Goal: Task Accomplishment & Management: Manage account settings

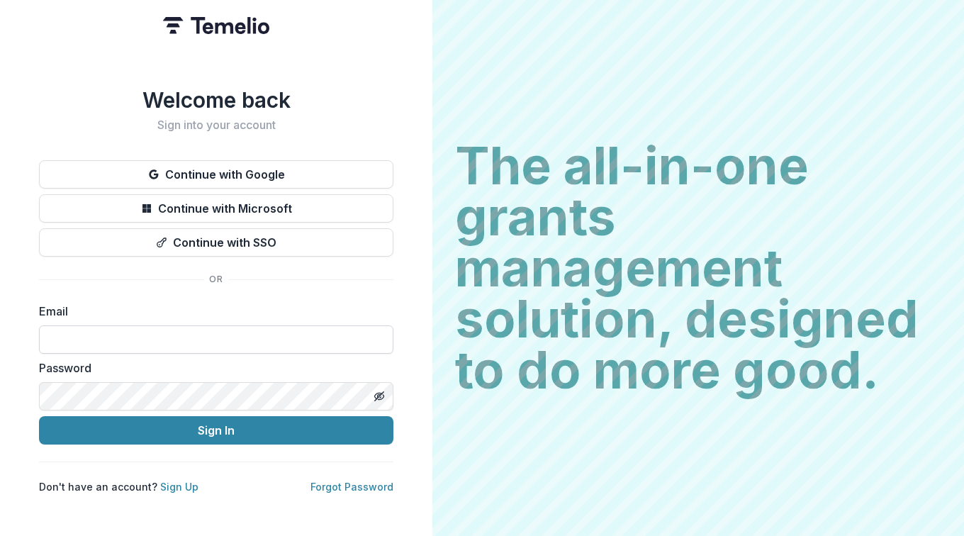
click at [123, 335] on input at bounding box center [216, 339] width 354 height 28
type input "**********"
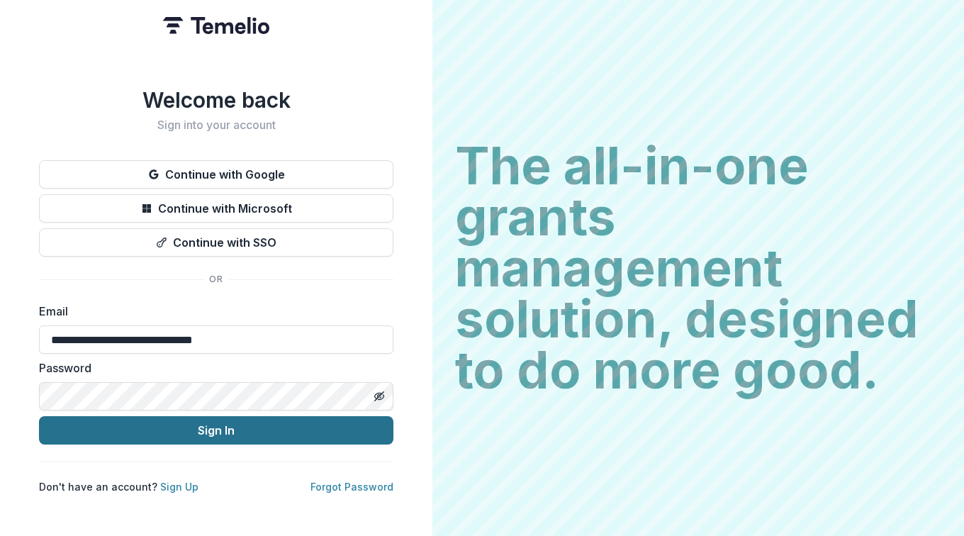
click at [254, 418] on button "Sign In" at bounding box center [216, 430] width 354 height 28
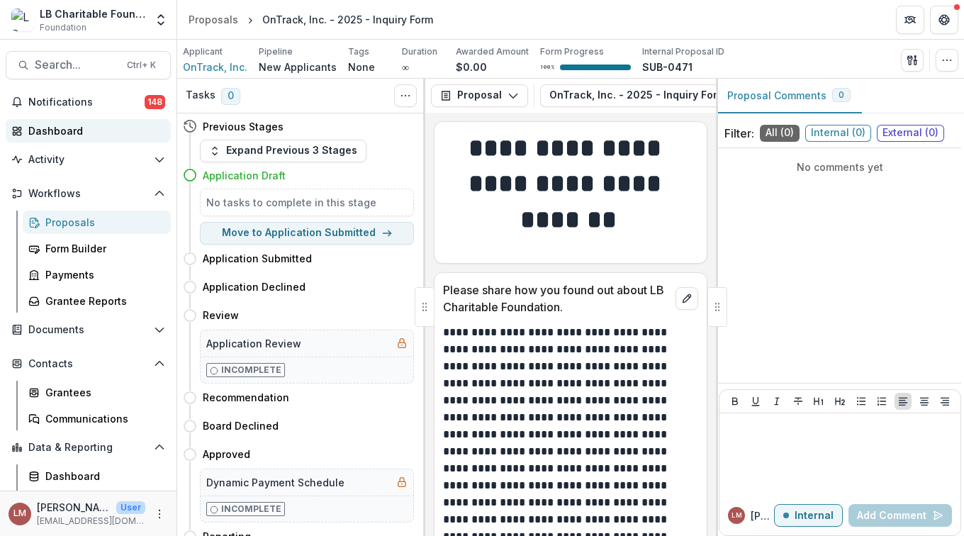
click at [62, 133] on div "Dashboard" at bounding box center [93, 130] width 131 height 15
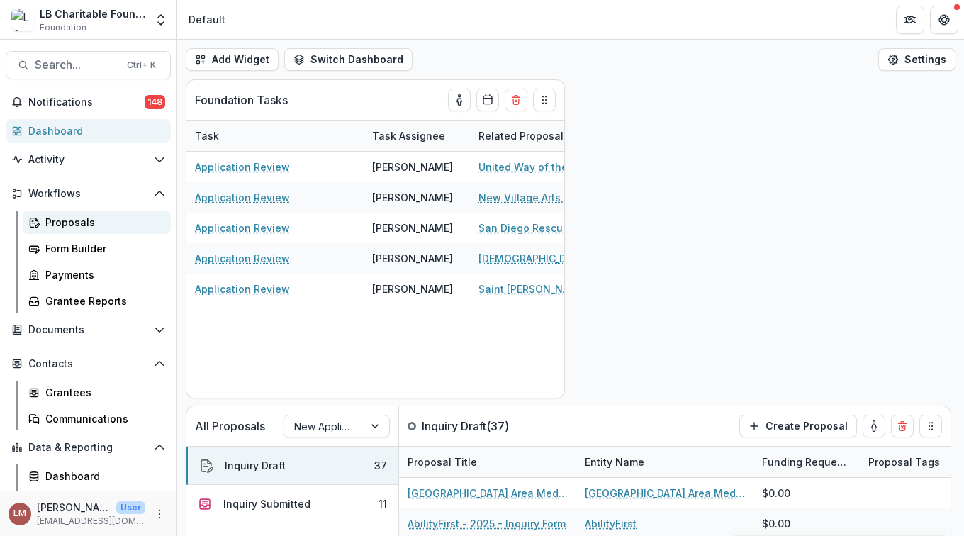
click at [65, 218] on div "Proposals" at bounding box center [102, 222] width 114 height 15
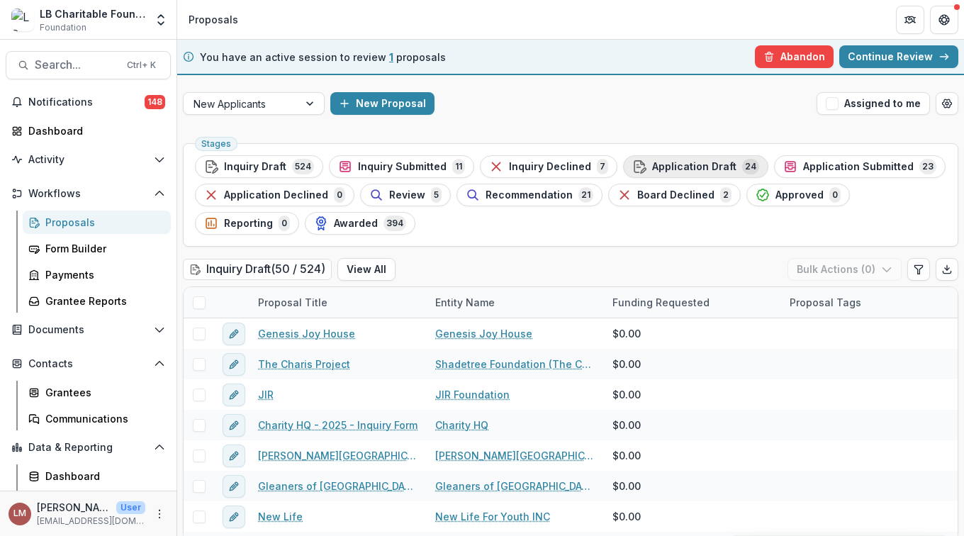
click at [698, 169] on span "Application Draft" at bounding box center [694, 167] width 84 height 12
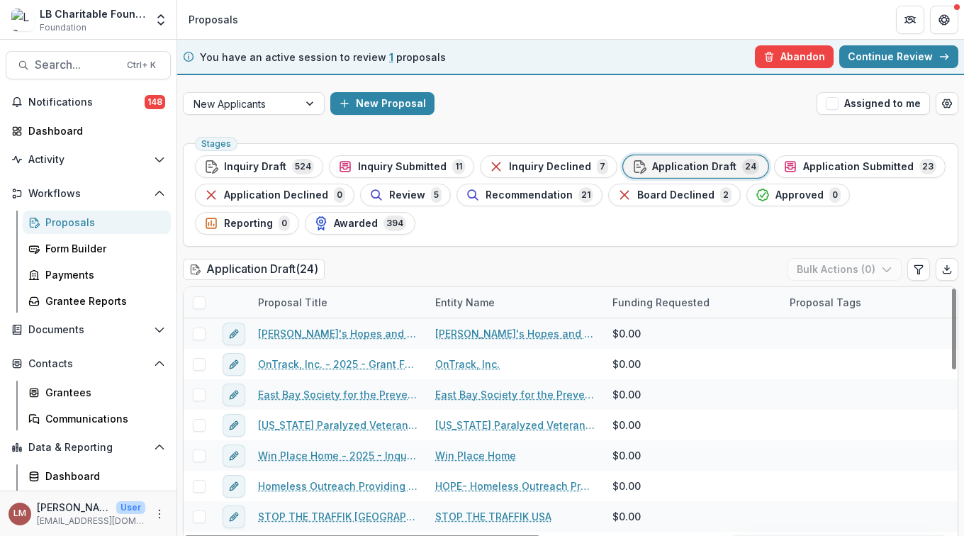
scroll to position [173, 0]
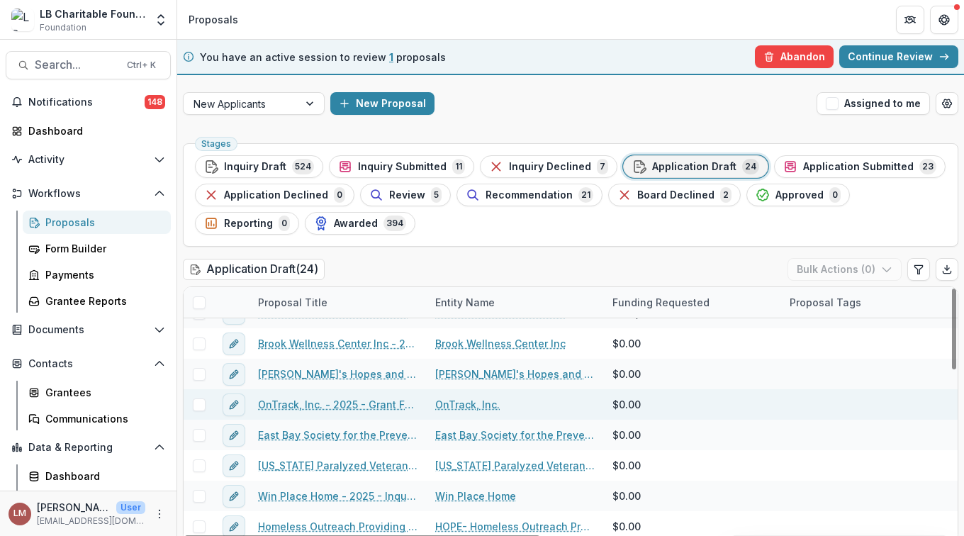
click at [196, 404] on span at bounding box center [199, 404] width 13 height 13
click at [886, 269] on icon "button" at bounding box center [886, 269] width 11 height 11
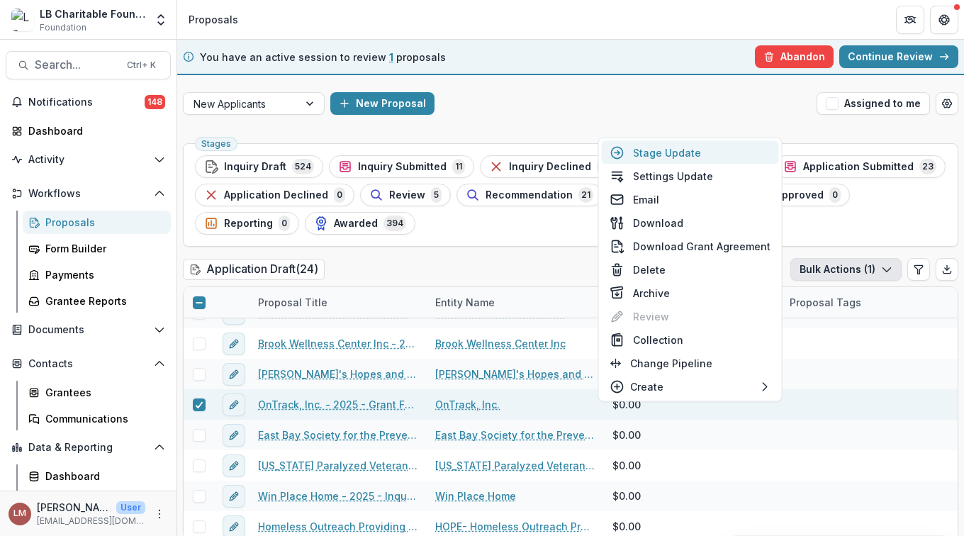
click at [675, 155] on button "Stage Update" at bounding box center [690, 152] width 177 height 23
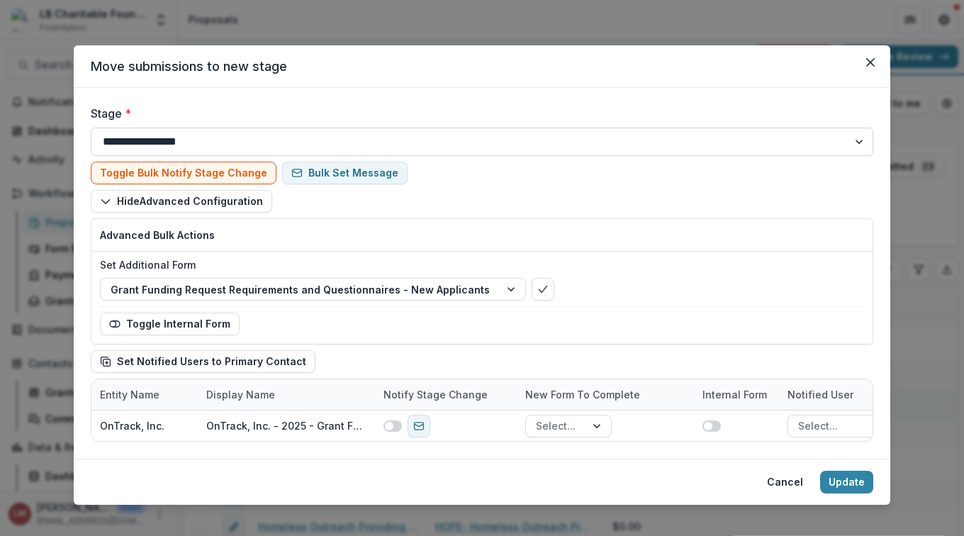
click at [855, 142] on select "**********" at bounding box center [482, 142] width 783 height 28
select select "**********"
click at [91, 128] on select "**********" at bounding box center [482, 142] width 783 height 28
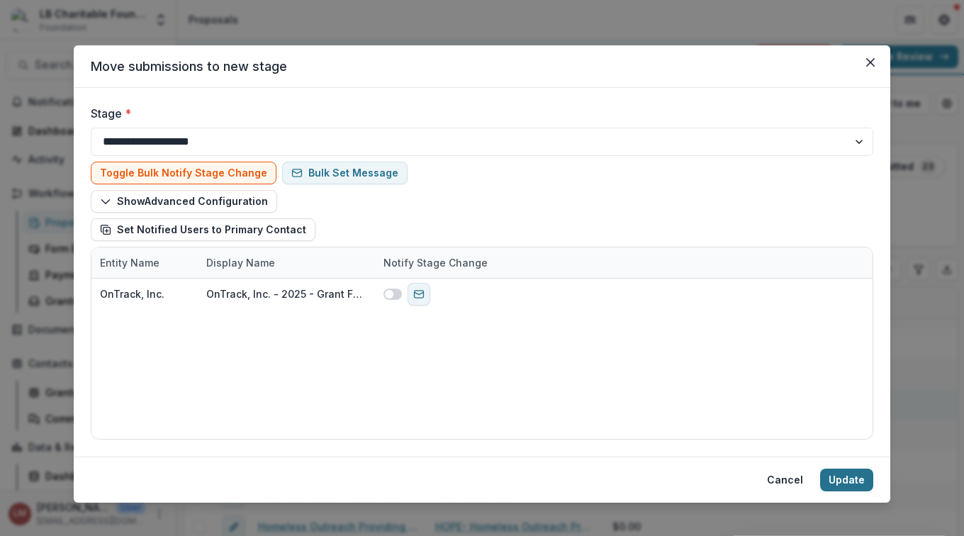
click at [849, 486] on button "Update" at bounding box center [846, 480] width 53 height 23
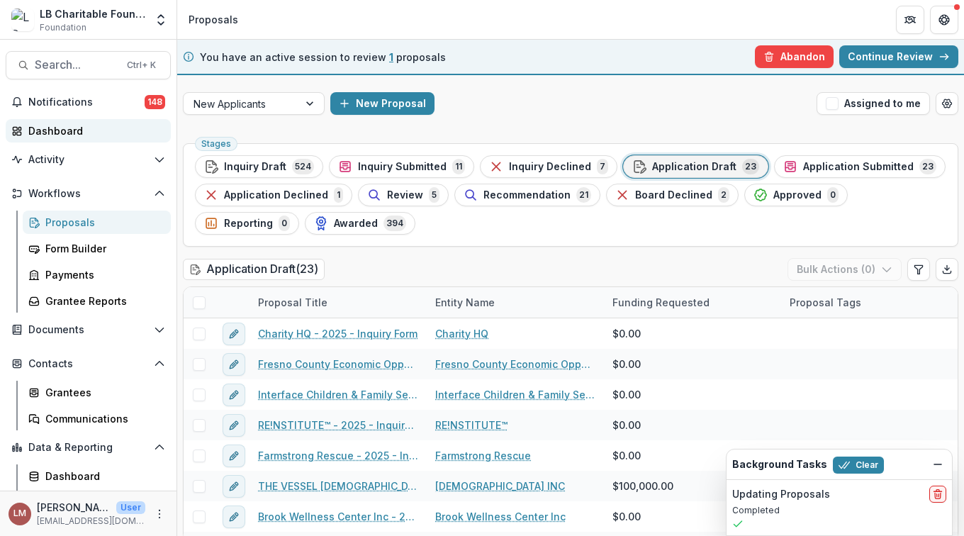
click at [62, 131] on div "Dashboard" at bounding box center [93, 130] width 131 height 15
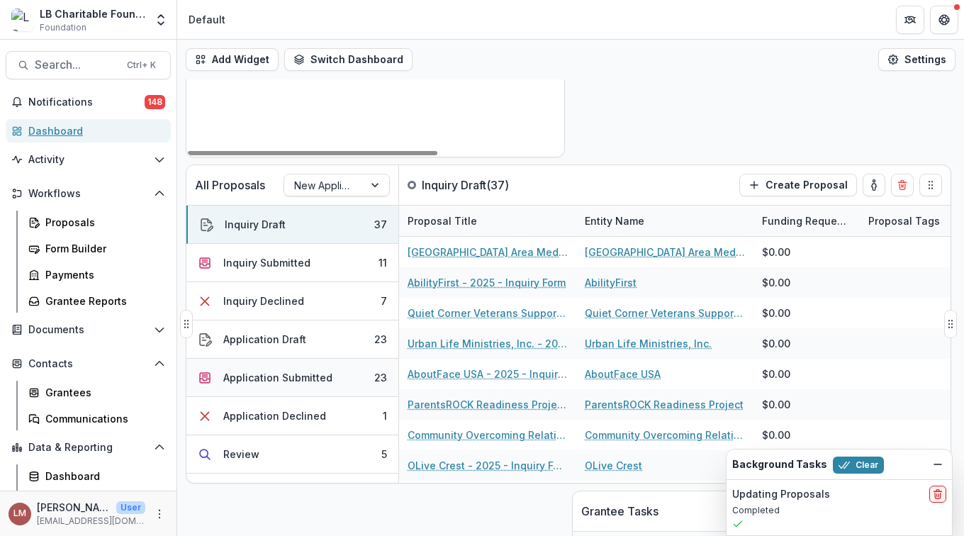
scroll to position [242, 0]
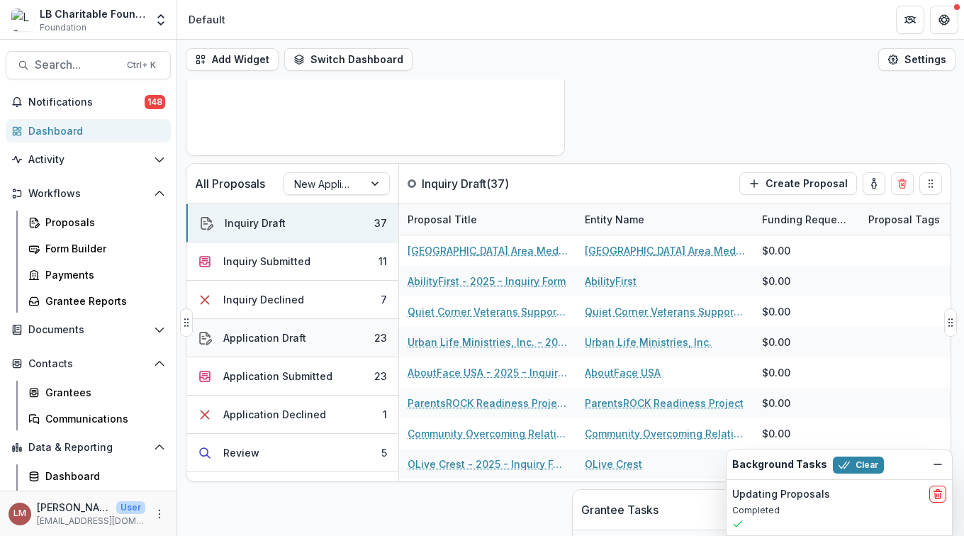
click at [294, 336] on div "Application Draft" at bounding box center [264, 337] width 83 height 15
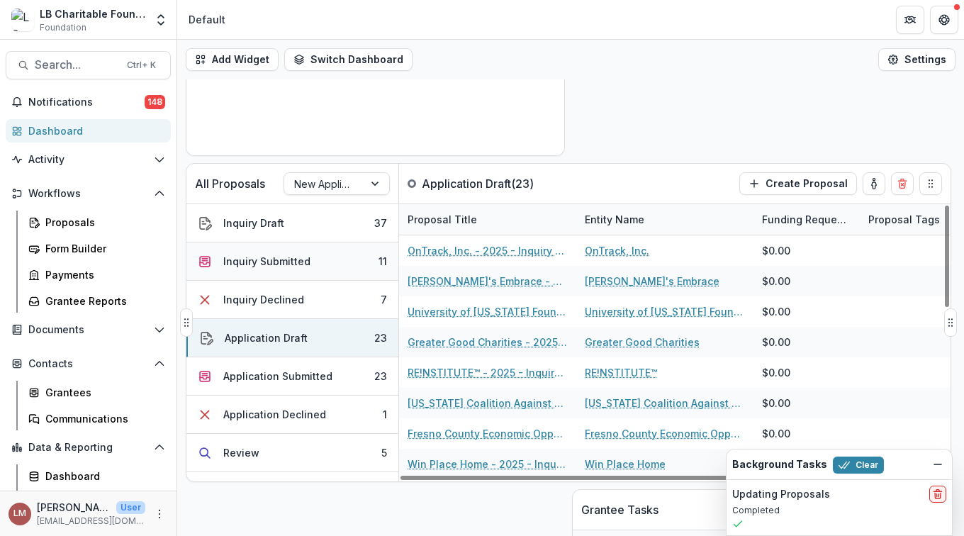
click at [268, 263] on div "Inquiry Submitted" at bounding box center [266, 261] width 87 height 15
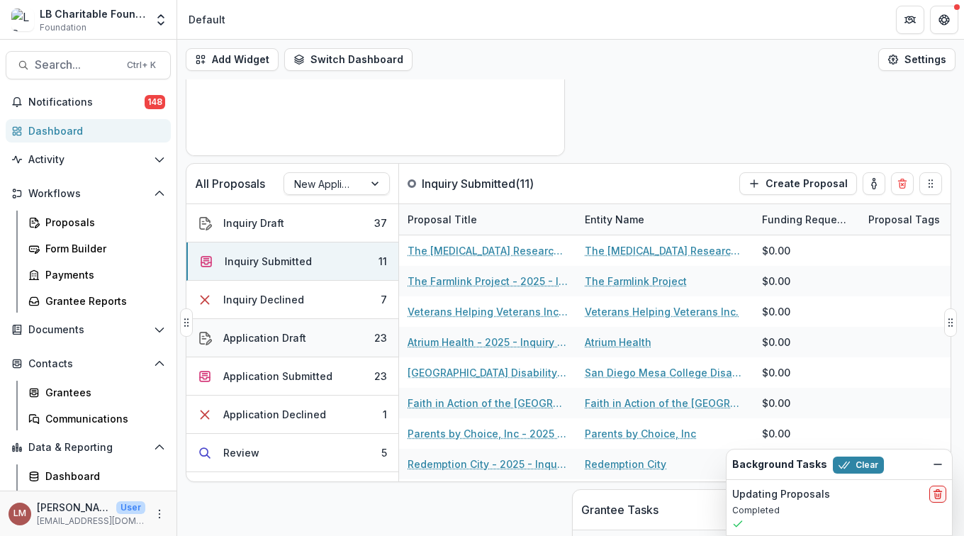
click at [260, 340] on div "Application Draft" at bounding box center [264, 337] width 83 height 15
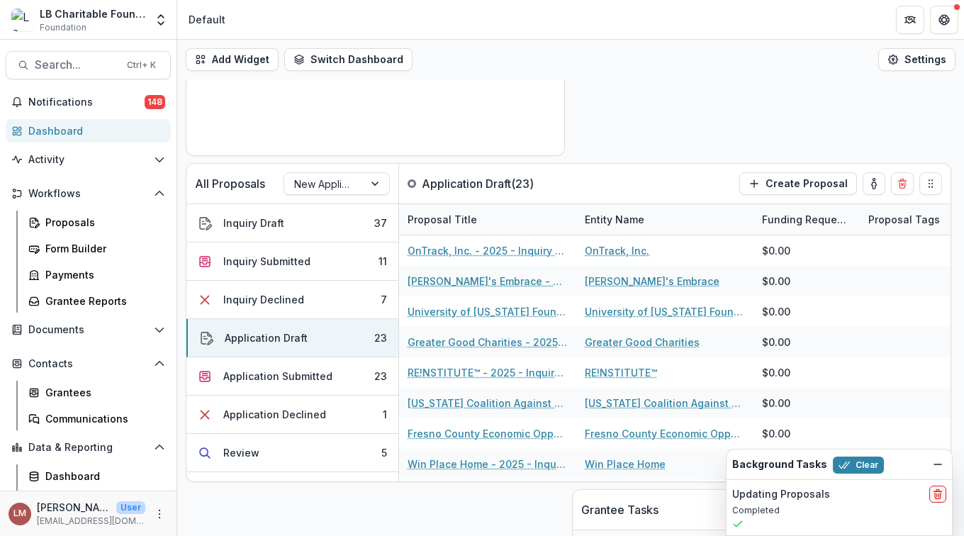
click at [67, 134] on div "Dashboard" at bounding box center [93, 130] width 131 height 15
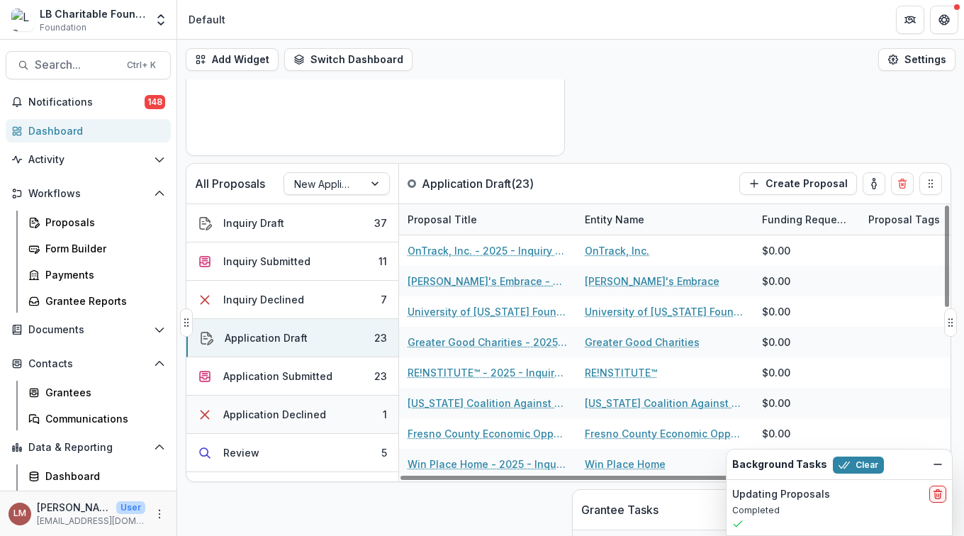
click at [301, 410] on div "Application Declined" at bounding box center [274, 414] width 103 height 15
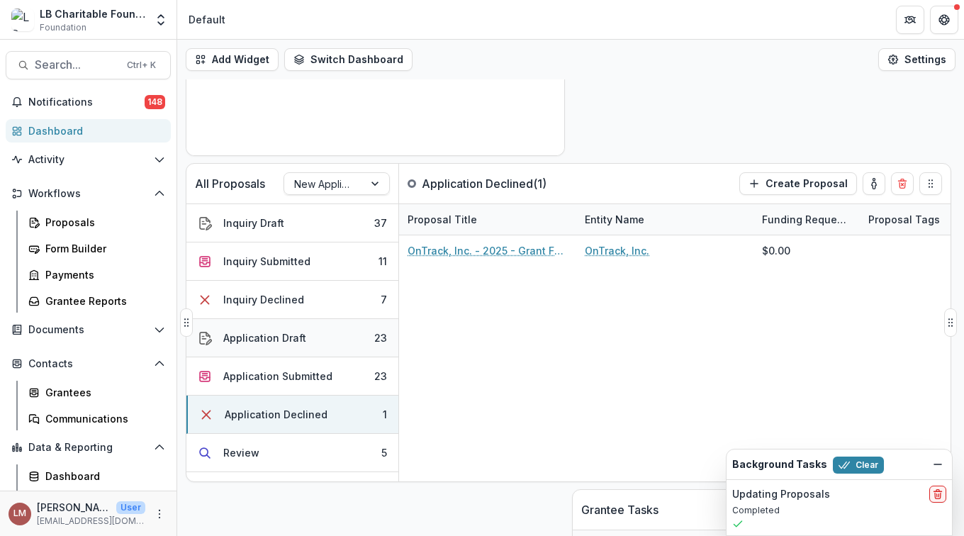
click at [270, 335] on div "Application Draft" at bounding box center [264, 337] width 83 height 15
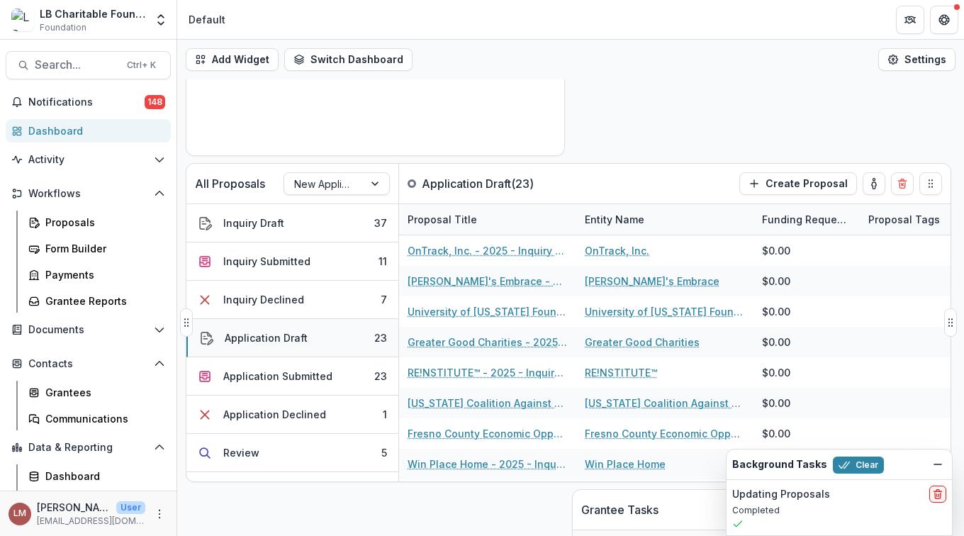
click at [262, 339] on div "Application Draft" at bounding box center [266, 337] width 83 height 15
click at [155, 517] on icon "More" at bounding box center [159, 513] width 11 height 11
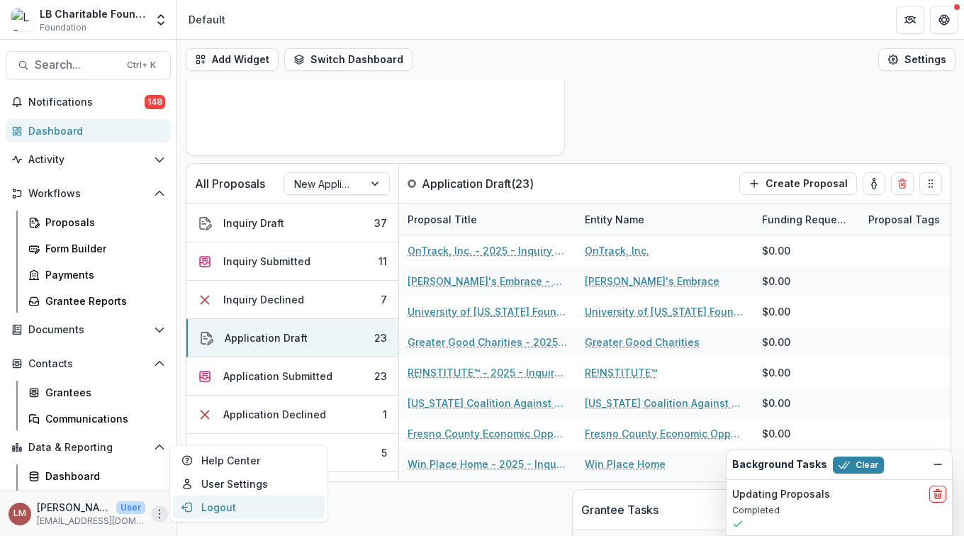
click at [220, 510] on button "Logout" at bounding box center [249, 507] width 152 height 23
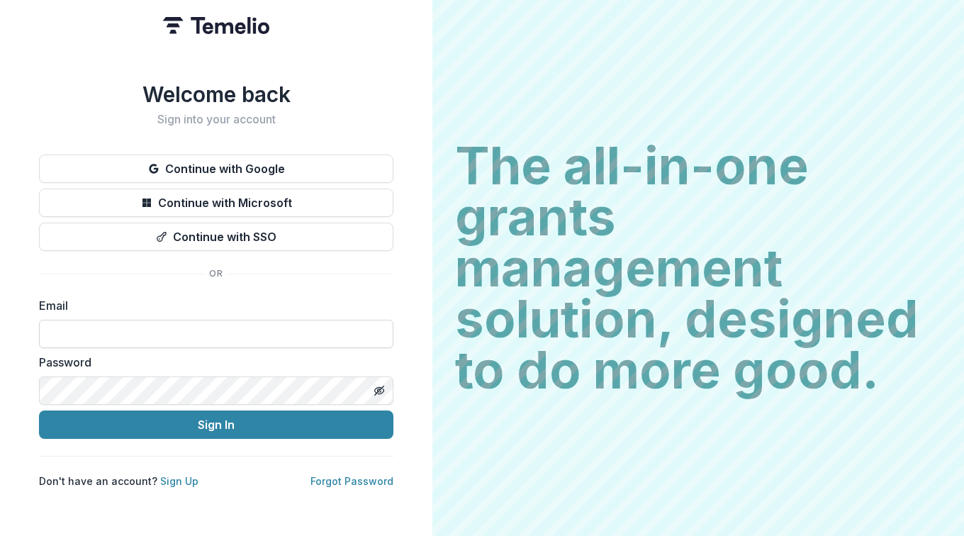
click at [134, 339] on input at bounding box center [216, 334] width 354 height 28
type input "**********"
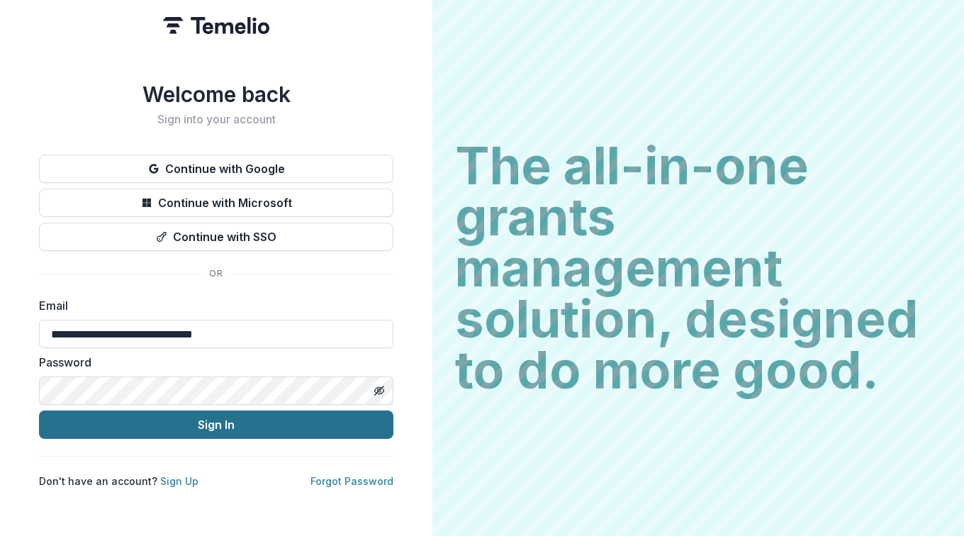
click at [169, 429] on button "Sign In" at bounding box center [216, 424] width 354 height 28
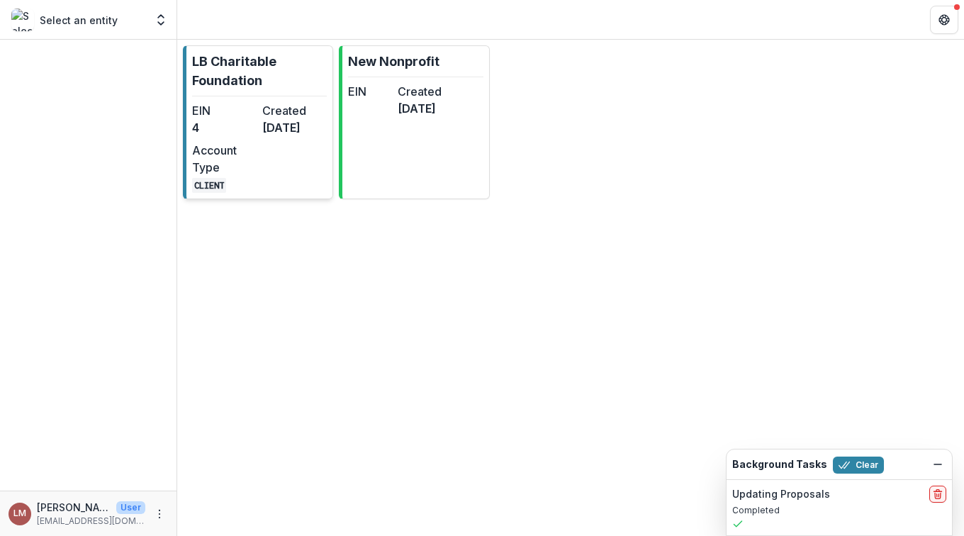
click at [245, 69] on p "LB Charitable Foundation" at bounding box center [259, 71] width 135 height 38
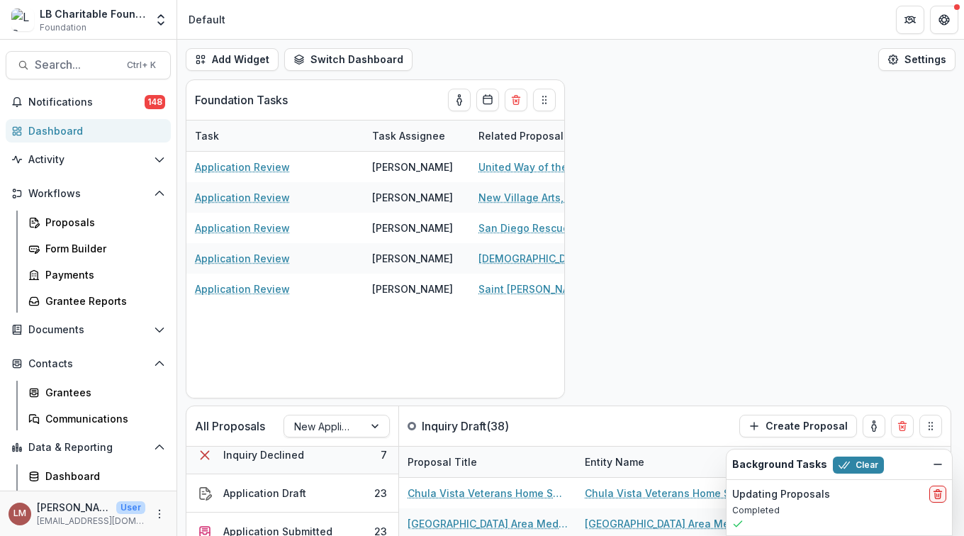
scroll to position [89, 0]
click at [285, 496] on div "Application Draft" at bounding box center [264, 491] width 83 height 15
click at [345, 493] on button "Application Draft 23" at bounding box center [292, 492] width 212 height 38
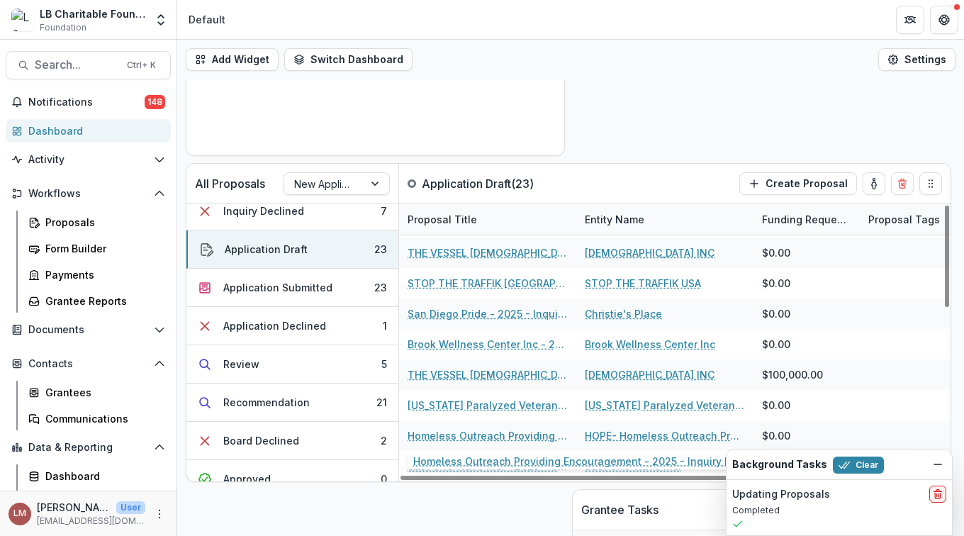
scroll to position [249, 0]
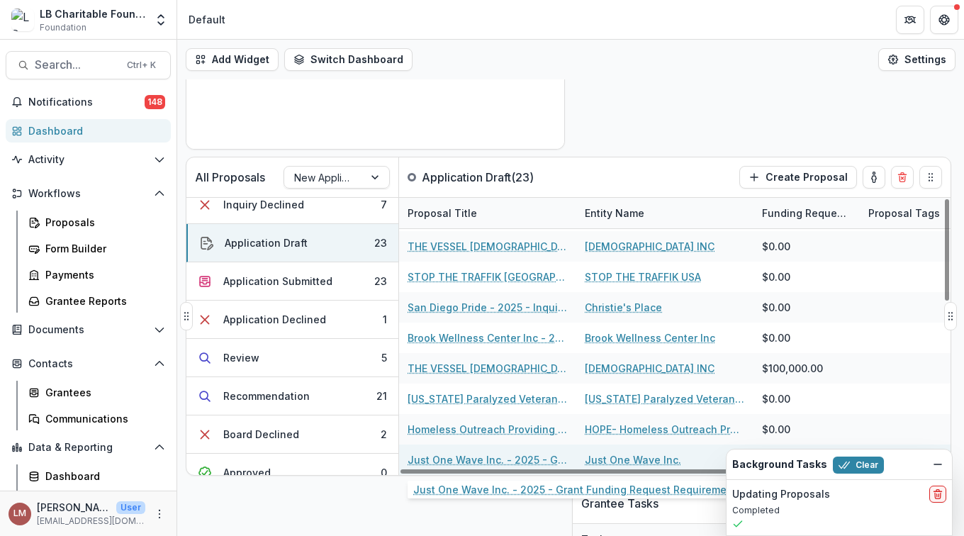
click at [442, 459] on link "Just One Wave Inc. - 2025 - Grant Funding Request Requirements and Questionnair…" at bounding box center [488, 459] width 160 height 15
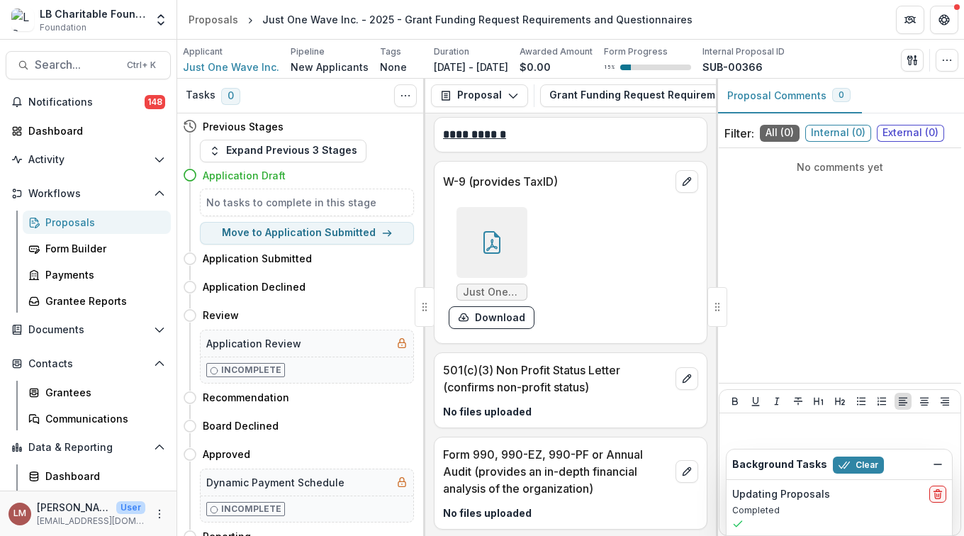
scroll to position [3035, 0]
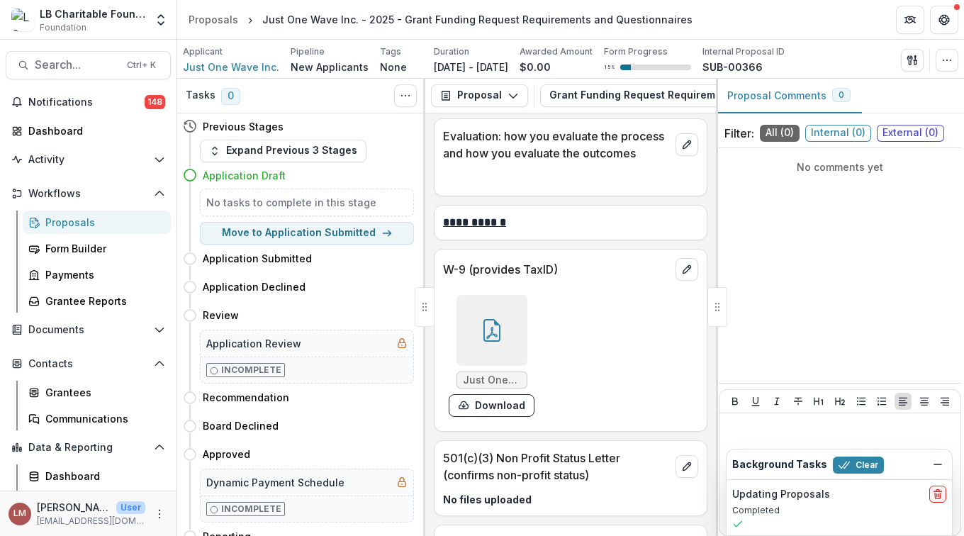
click at [496, 334] on div at bounding box center [492, 330] width 71 height 71
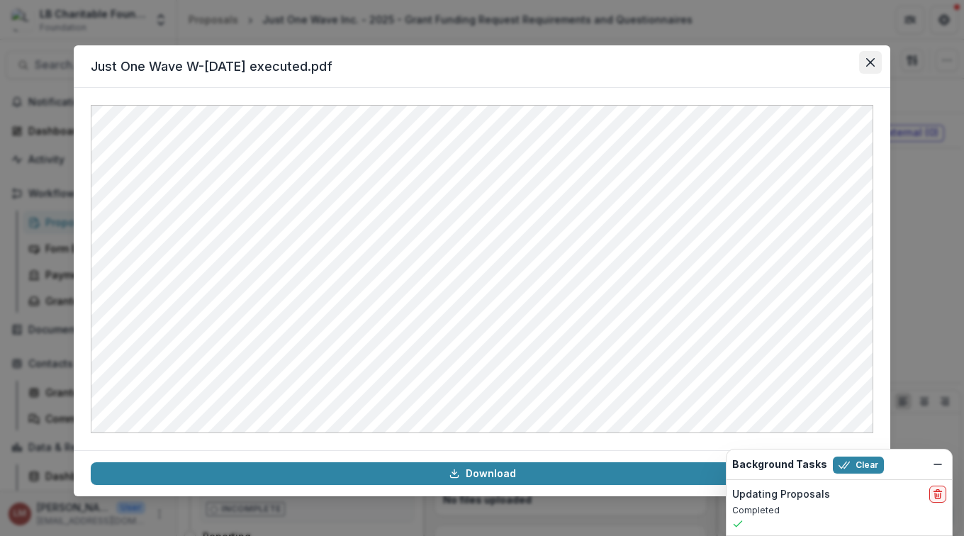
click at [871, 63] on icon "Close" at bounding box center [870, 62] width 9 height 9
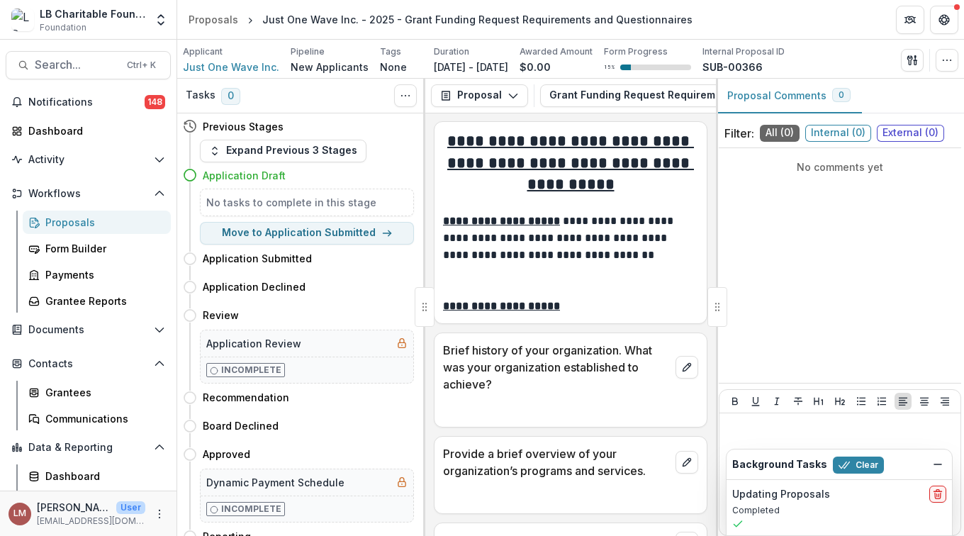
scroll to position [0, 0]
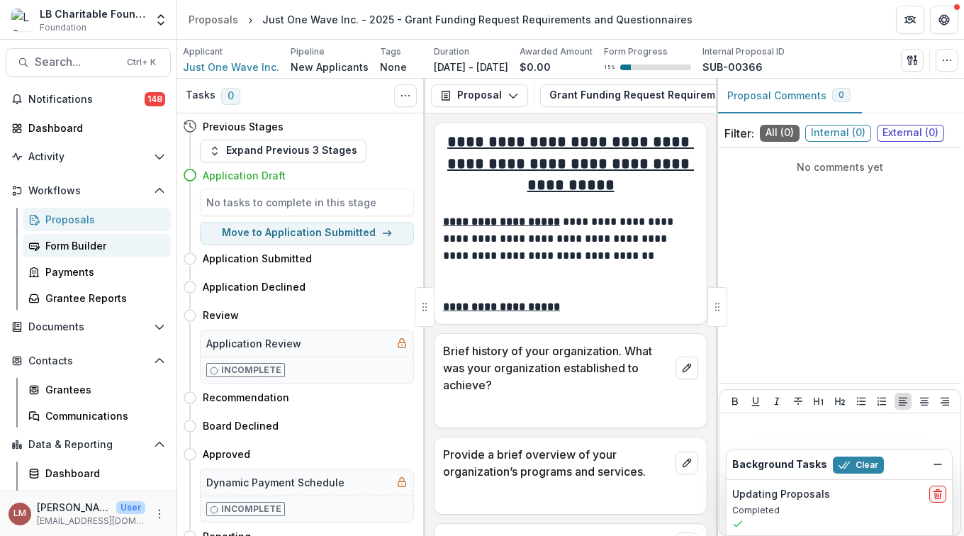
click at [74, 250] on div "Form Builder" at bounding box center [102, 245] width 114 height 15
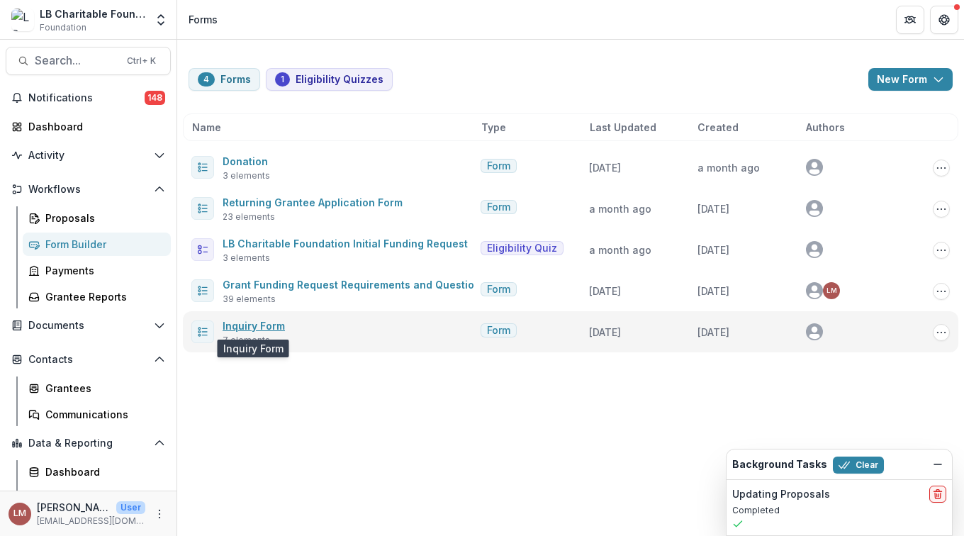
click at [254, 324] on link "Inquiry Form" at bounding box center [254, 326] width 62 height 12
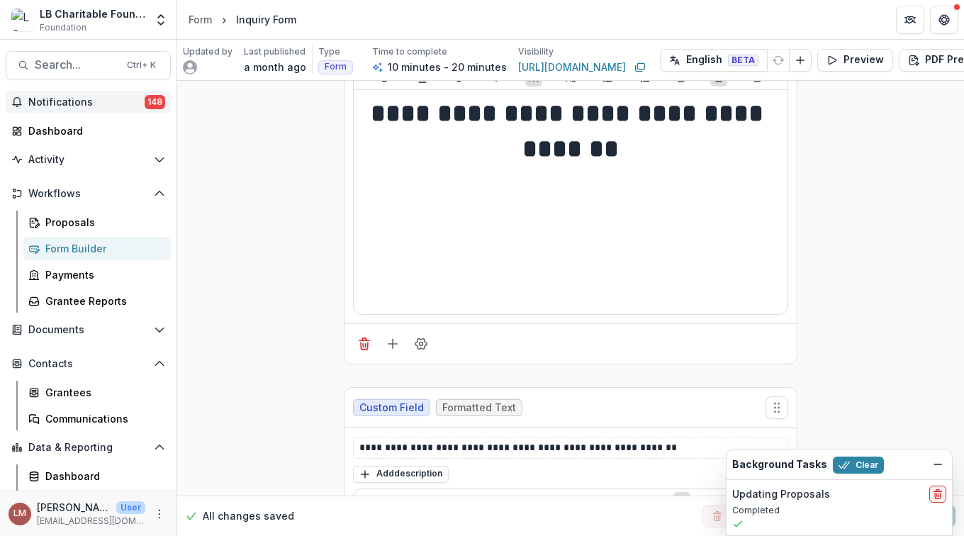
click at [53, 100] on span "Notifications" at bounding box center [86, 102] width 116 height 12
click at [62, 131] on div "Dashboard" at bounding box center [93, 130] width 131 height 15
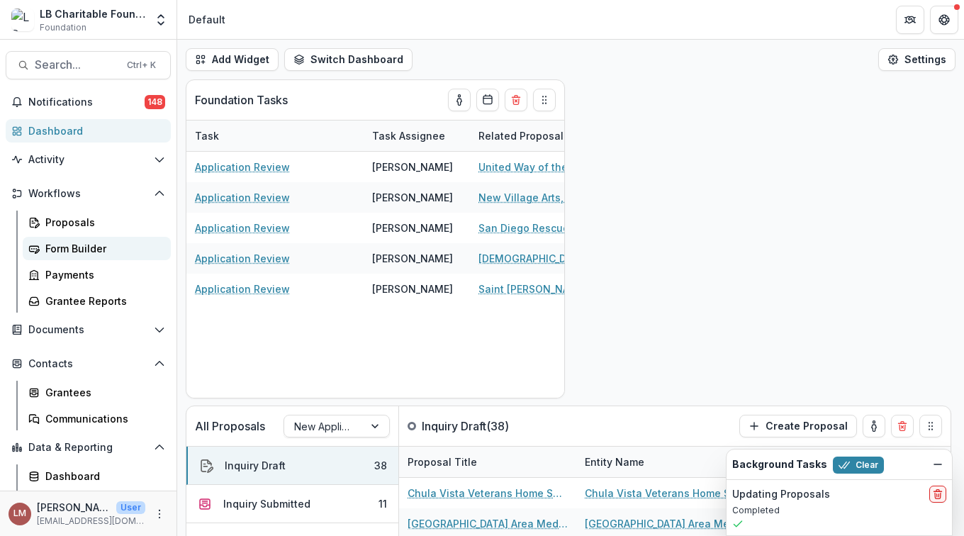
click at [77, 249] on div "Form Builder" at bounding box center [102, 248] width 114 height 15
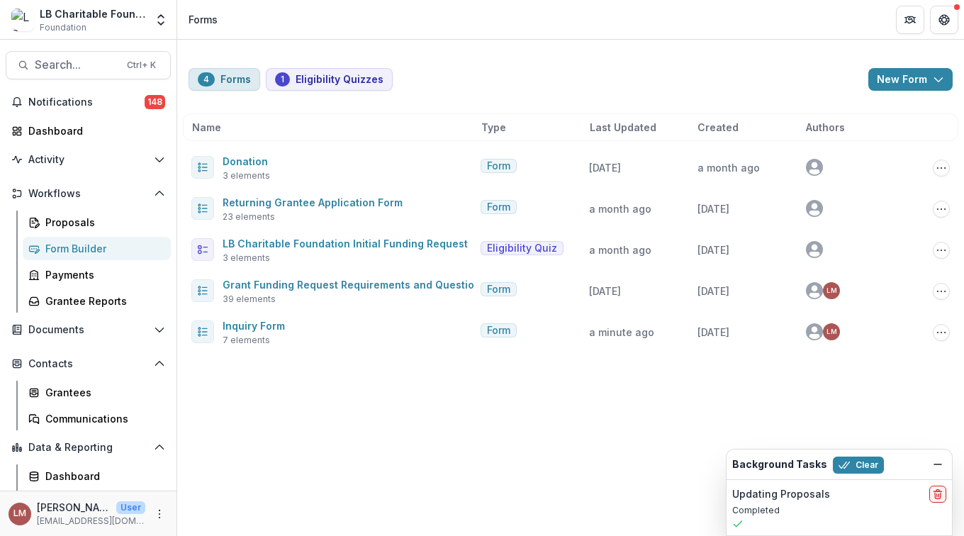
click at [230, 80] on button "4 Forms" at bounding box center [225, 79] width 72 height 23
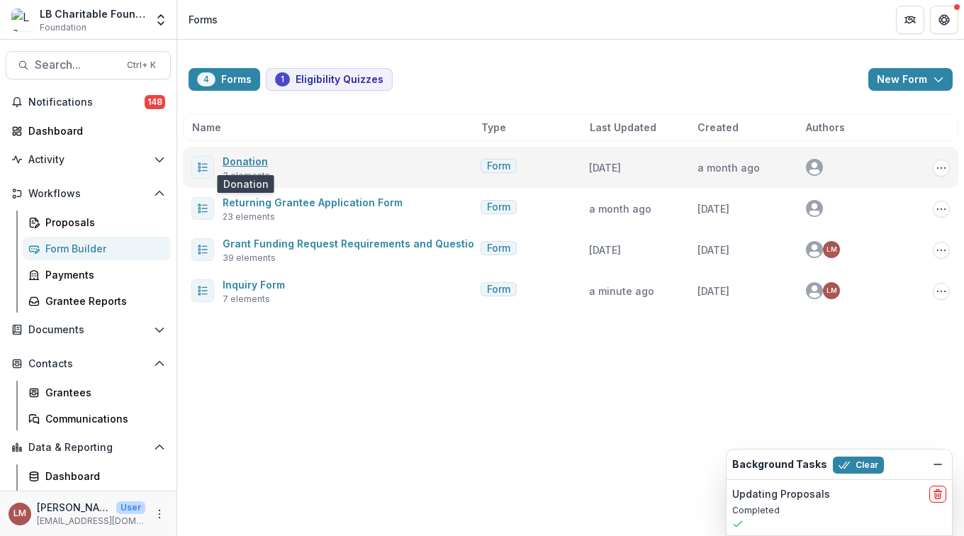
click at [242, 162] on link "Donation" at bounding box center [245, 161] width 45 height 12
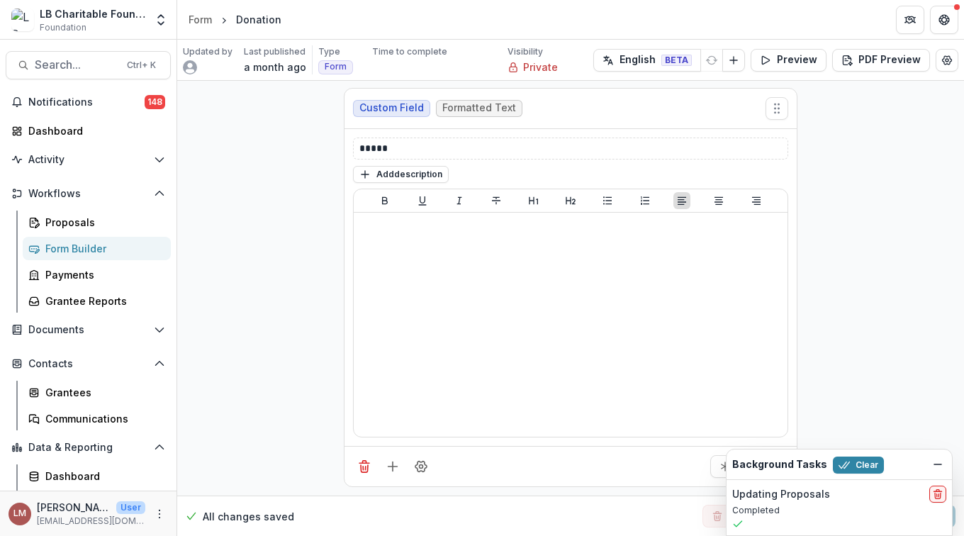
scroll to position [668, 0]
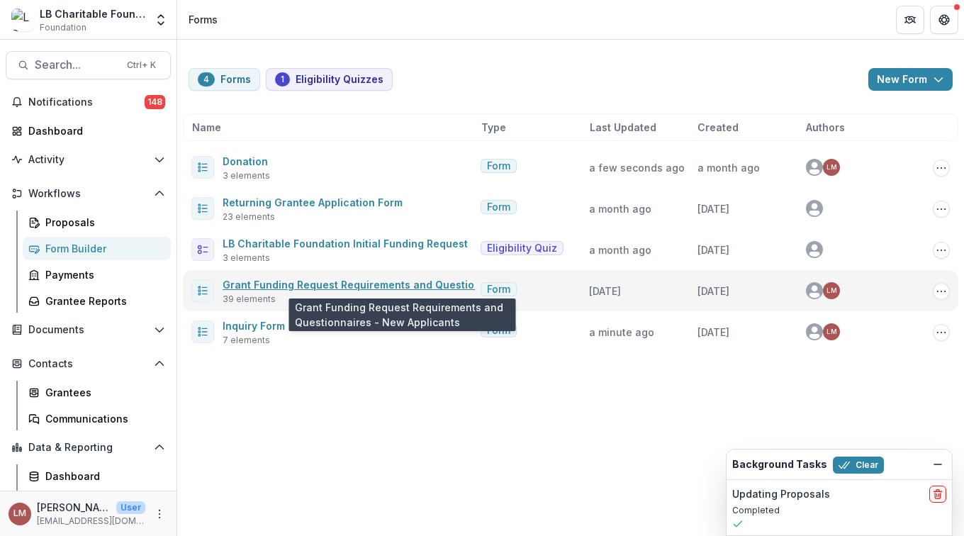
click at [287, 286] on link "Grant Funding Request Requirements and Questionnaires - New Applicants" at bounding box center [412, 285] width 379 height 12
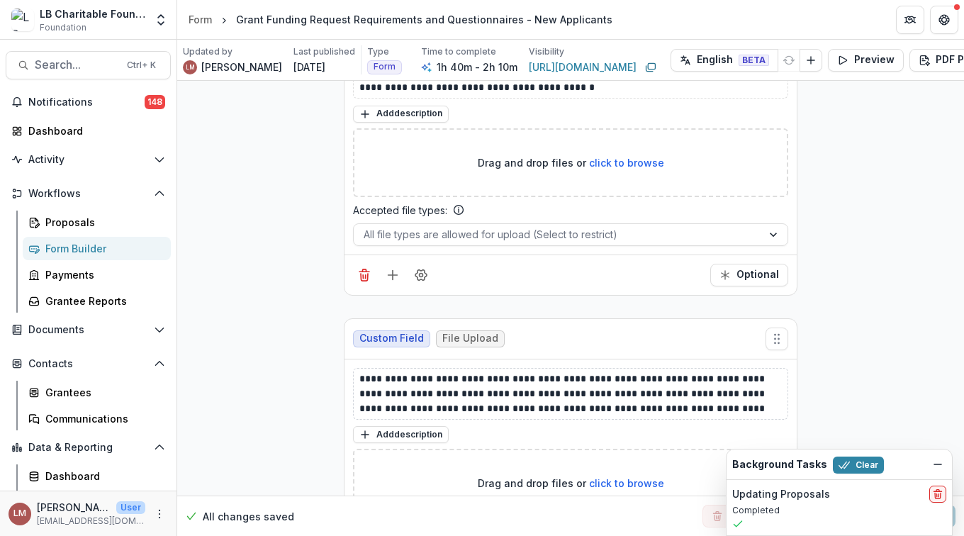
scroll to position [13188, 0]
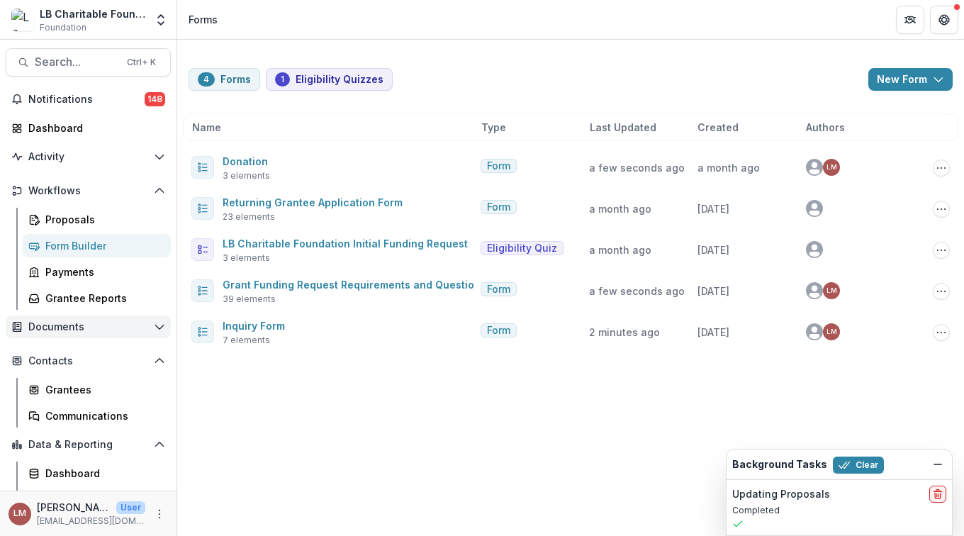
scroll to position [4, 0]
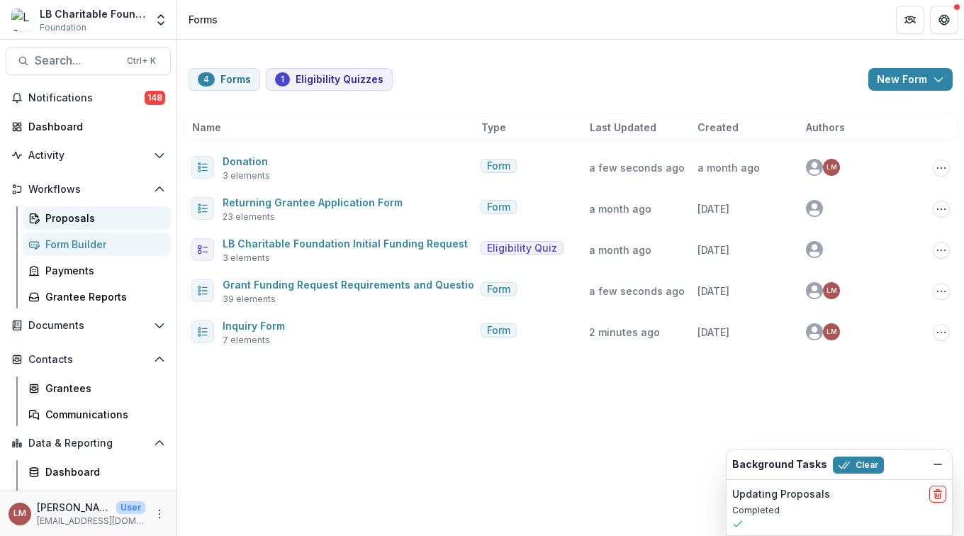
click at [64, 218] on div "Proposals" at bounding box center [102, 218] width 114 height 15
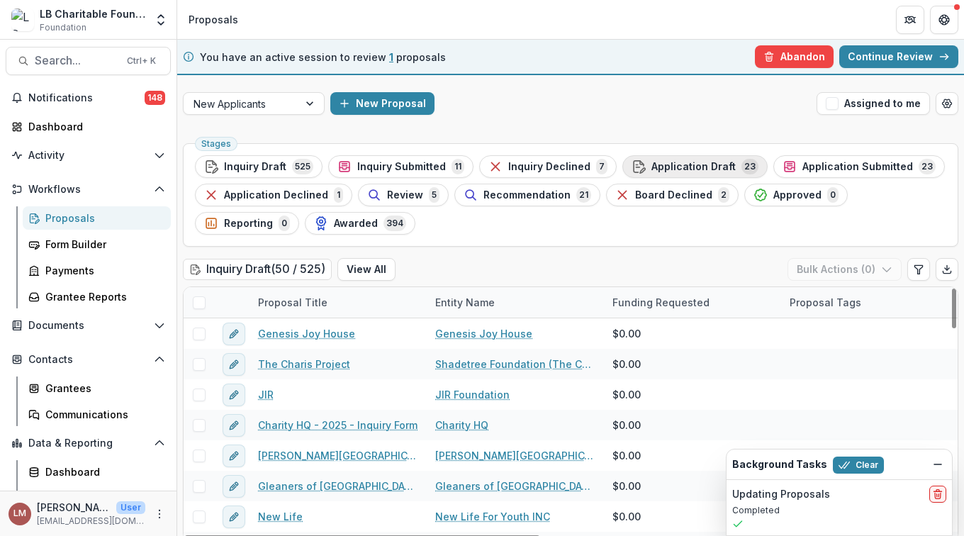
click at [668, 166] on span "Application Draft" at bounding box center [693, 167] width 84 height 12
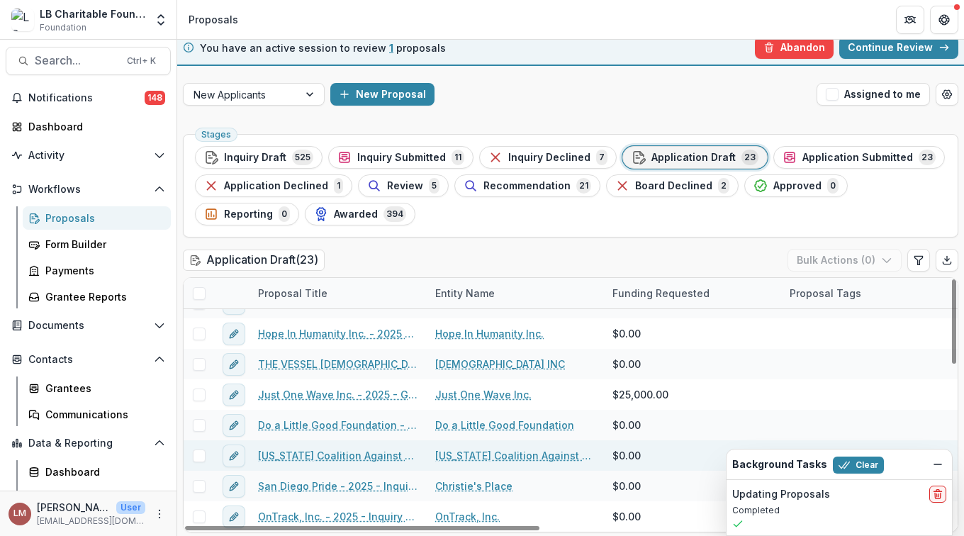
scroll to position [11, 0]
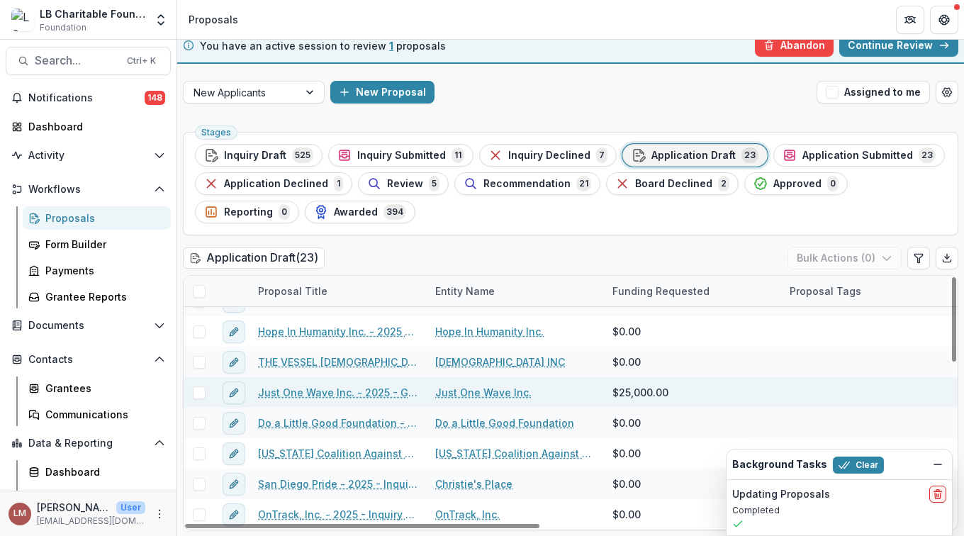
click at [317, 393] on link "Just One Wave Inc. - 2025 - Grant Funding Request Requirements and Questionnair…" at bounding box center [338, 392] width 160 height 15
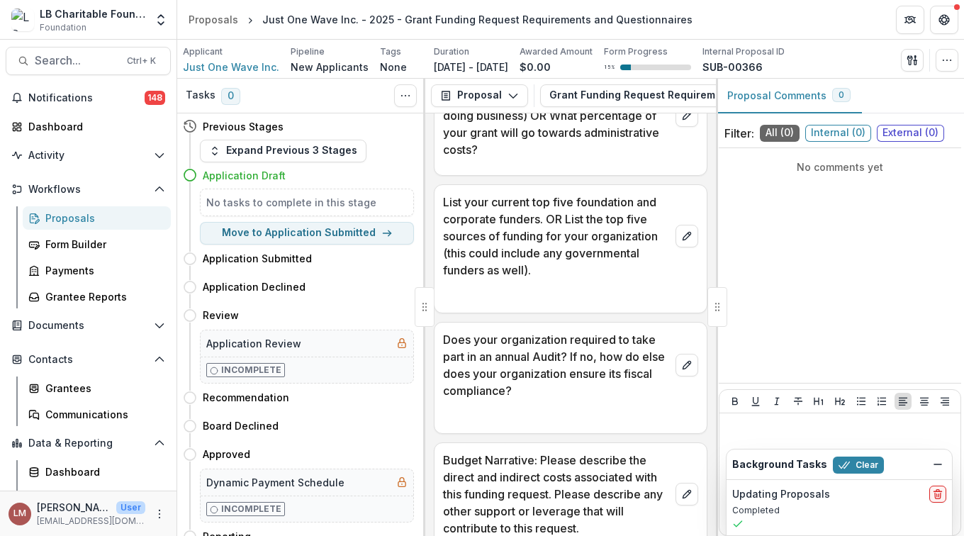
scroll to position [2236, 0]
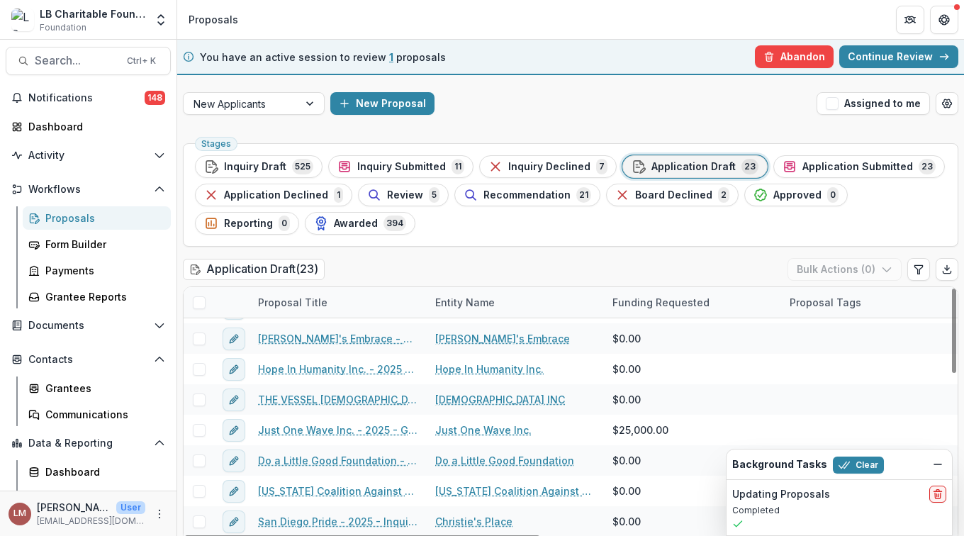
scroll to position [479, 0]
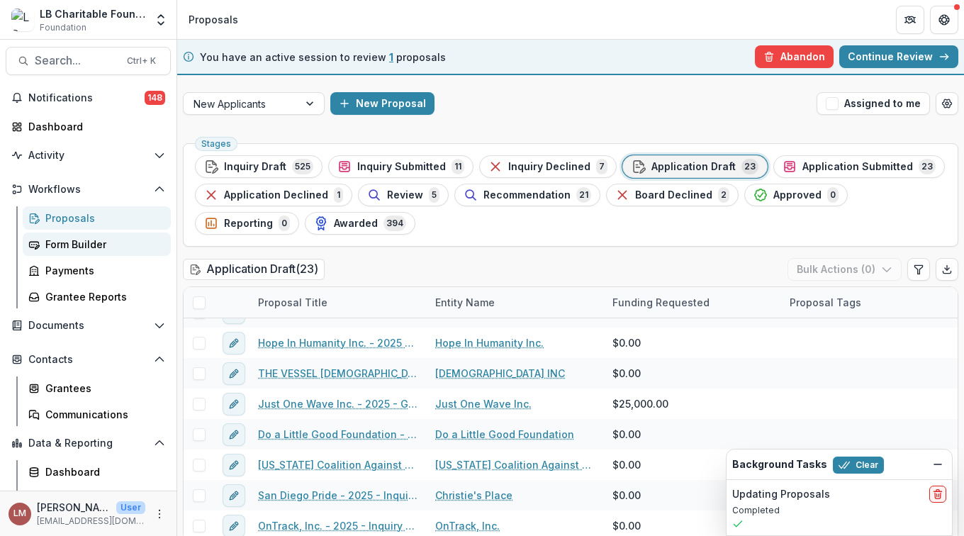
click at [59, 242] on div "Form Builder" at bounding box center [102, 244] width 114 height 15
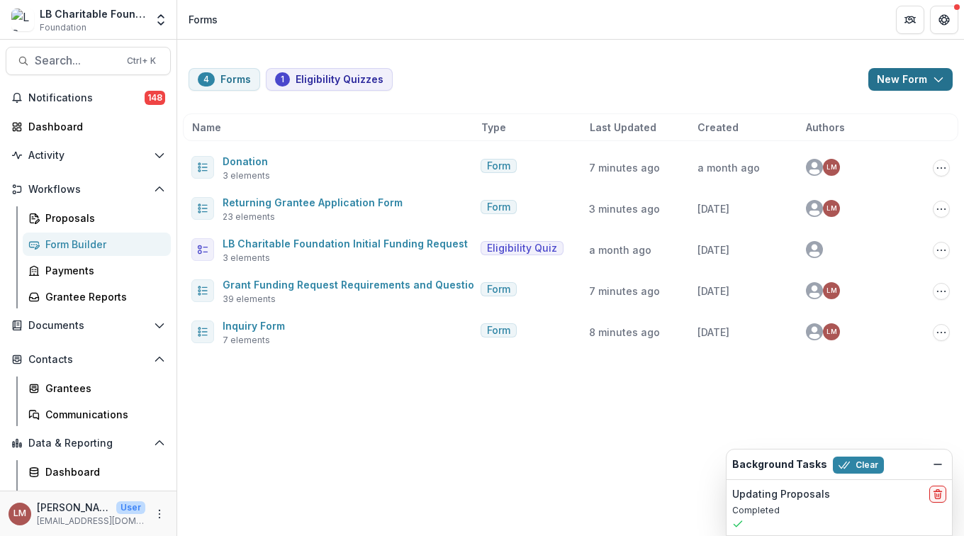
click at [941, 82] on icon "button" at bounding box center [938, 79] width 11 height 11
click at [941, 81] on icon "button" at bounding box center [938, 79] width 11 height 11
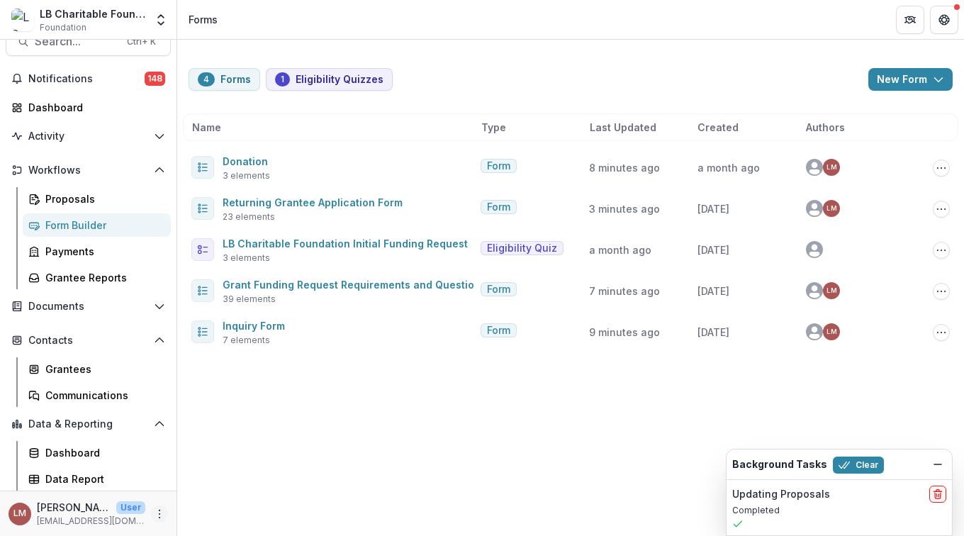
click at [158, 514] on icon "More" at bounding box center [159, 513] width 11 height 11
click at [223, 482] on link "User Settings" at bounding box center [249, 483] width 152 height 23
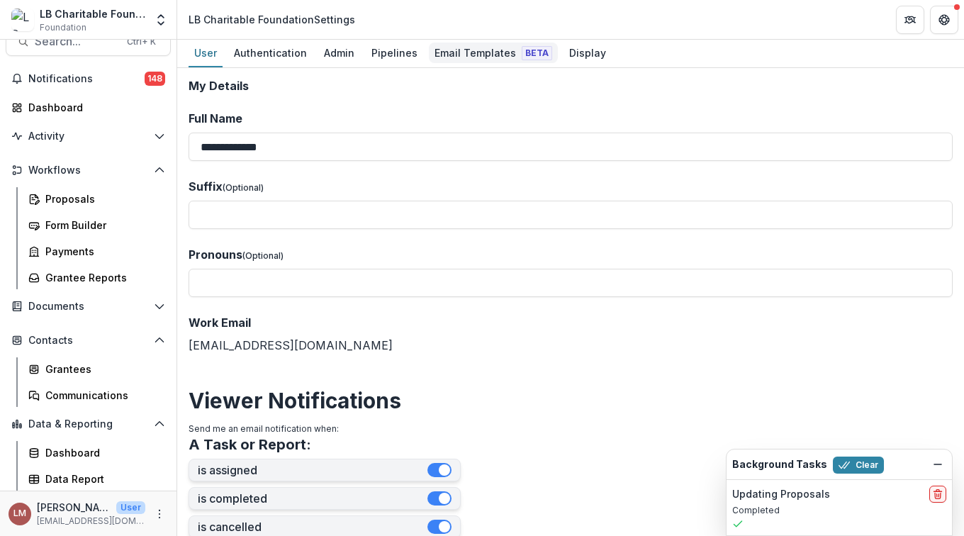
click at [466, 53] on div "Email Templates Beta" at bounding box center [493, 53] width 129 height 21
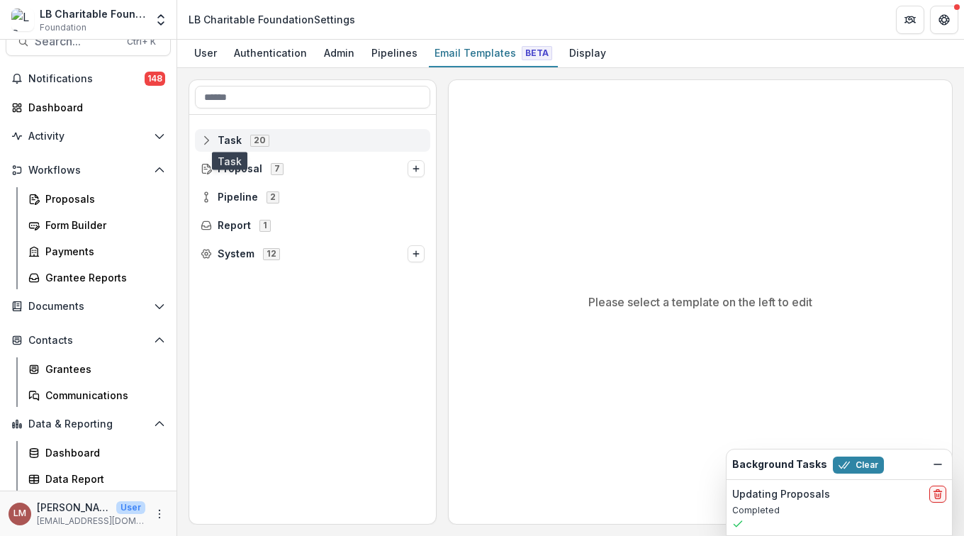
click at [235, 138] on span "Task" at bounding box center [230, 141] width 24 height 12
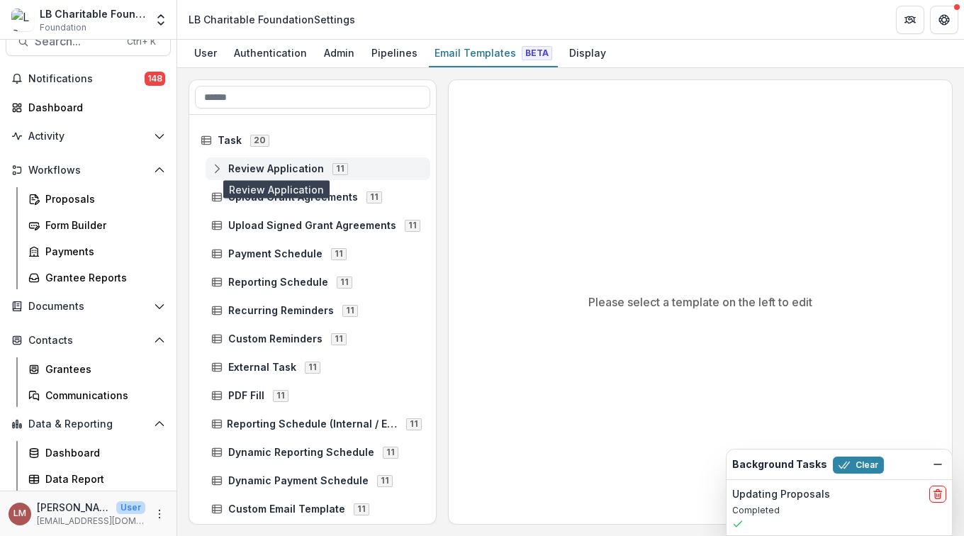
click at [251, 168] on span "Review Application" at bounding box center [276, 169] width 96 height 12
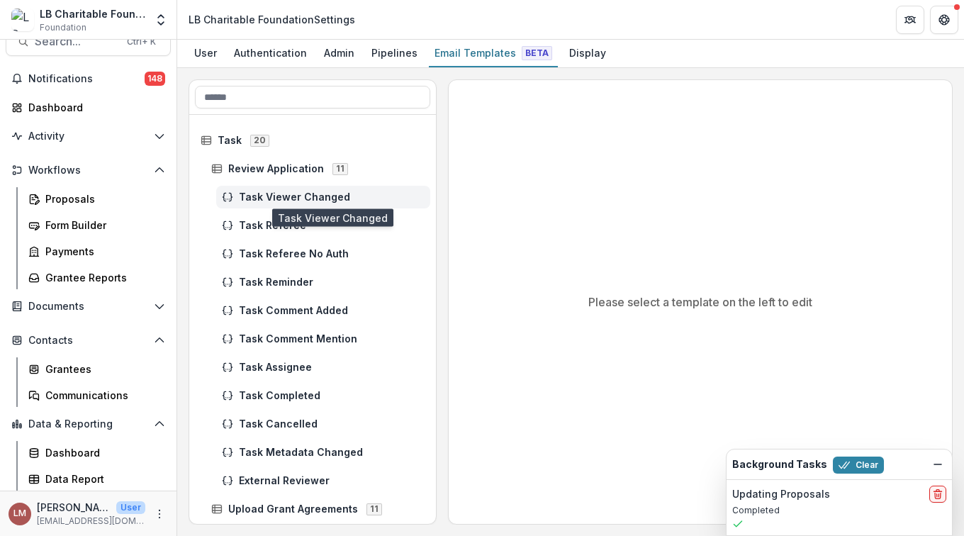
click at [267, 198] on span "Task Viewer Changed" at bounding box center [332, 197] width 186 height 12
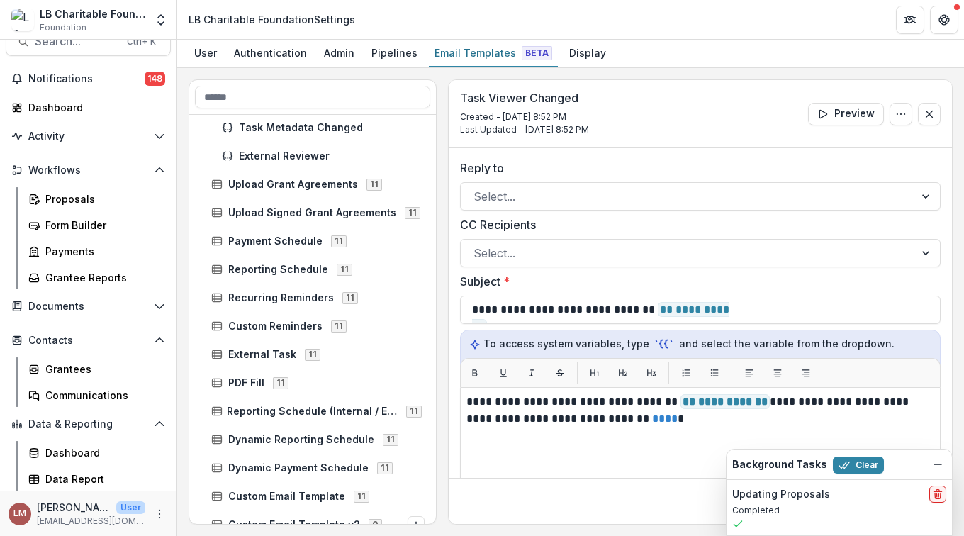
scroll to position [325, 0]
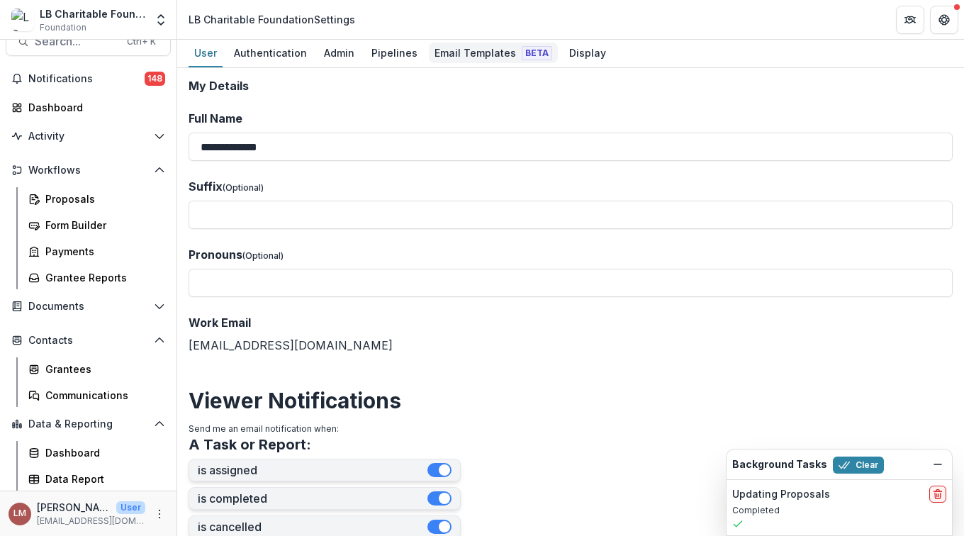
click at [474, 54] on div "Email Templates Beta" at bounding box center [493, 53] width 129 height 21
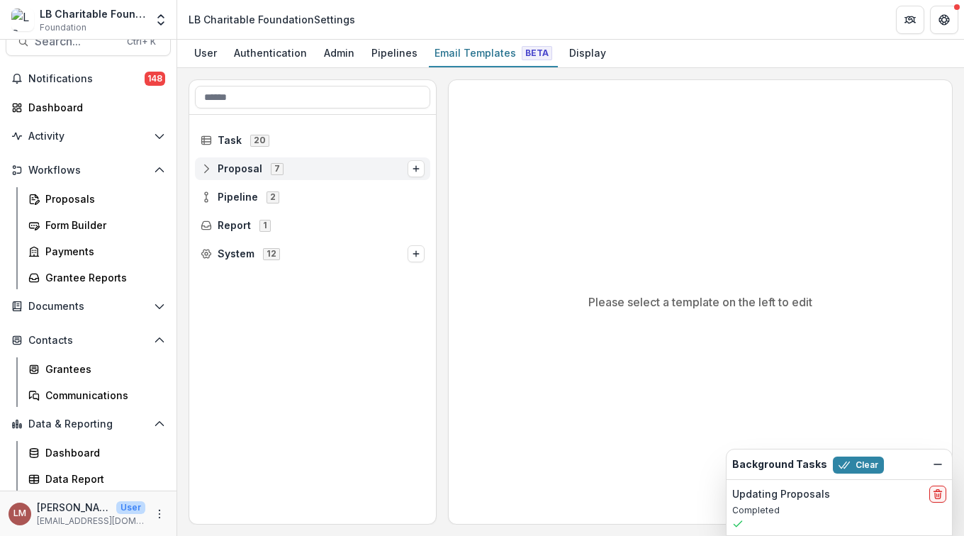
click at [205, 172] on icon at bounding box center [206, 168] width 11 height 11
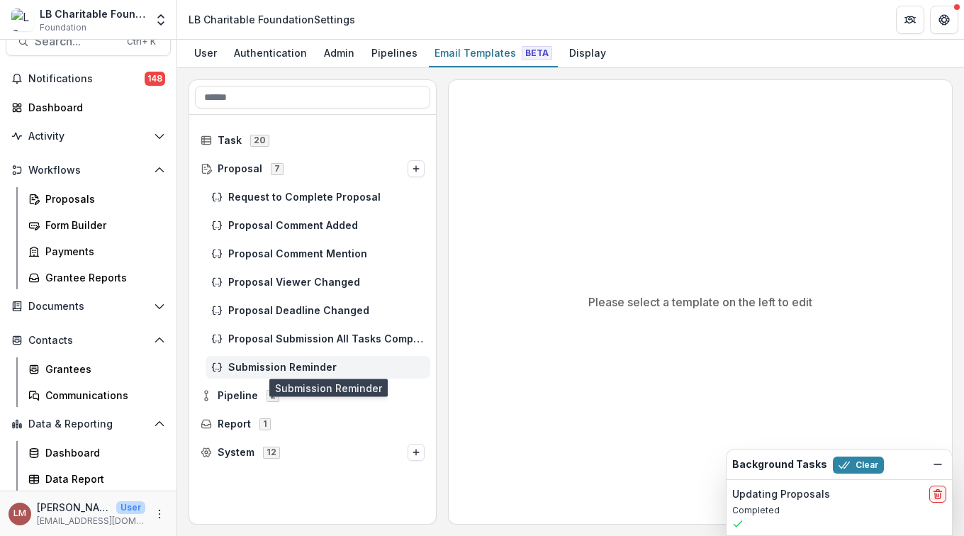
click at [293, 369] on span "Submission Reminder" at bounding box center [326, 368] width 196 height 12
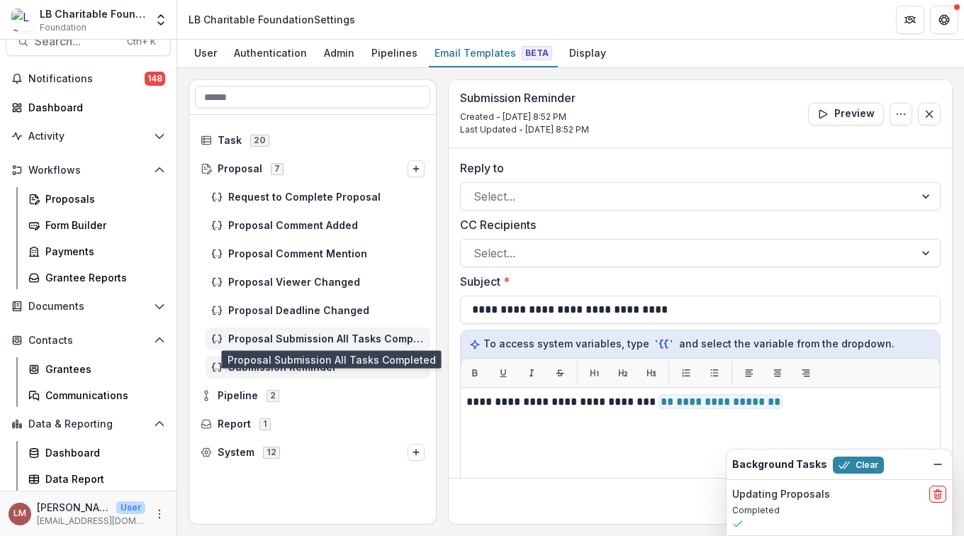
click at [308, 335] on span "Proposal Submission All Tasks Completed" at bounding box center [326, 339] width 196 height 12
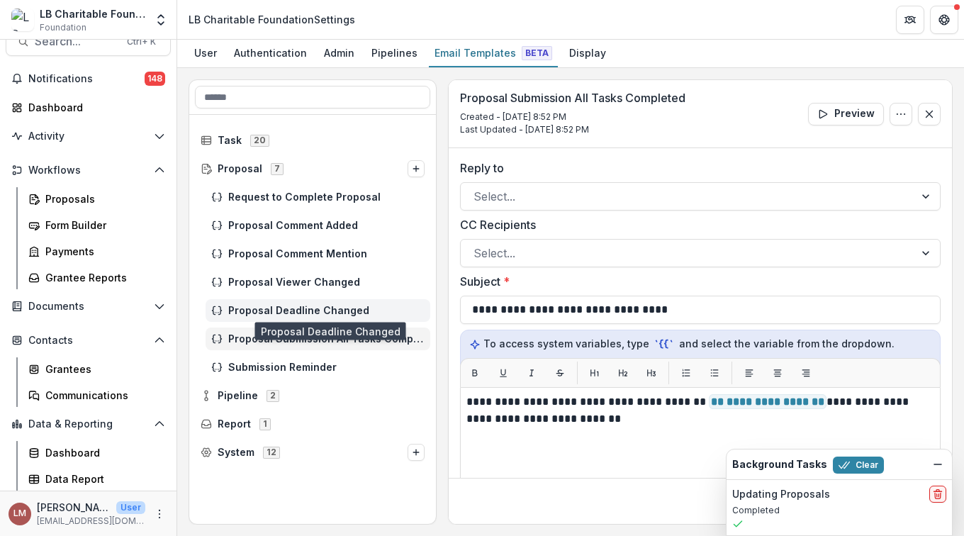
click at [315, 306] on span "Proposal Deadline Changed" at bounding box center [326, 311] width 196 height 12
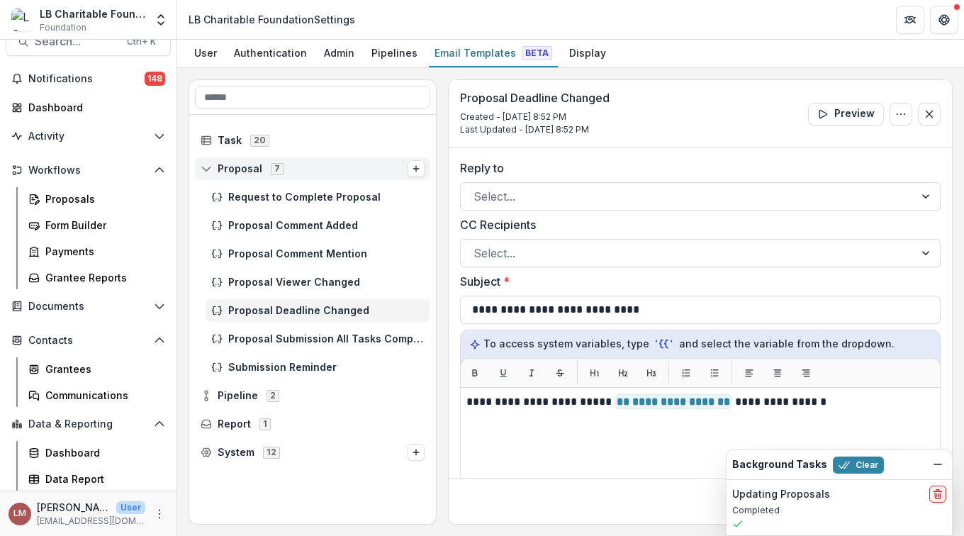
click at [206, 169] on line at bounding box center [205, 169] width 3 height 0
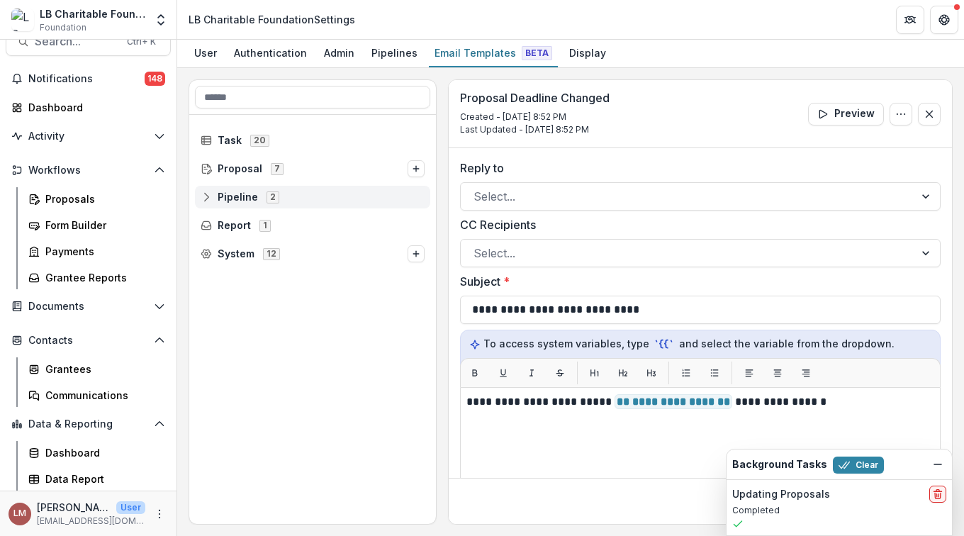
click at [206, 199] on circle at bounding box center [206, 200] width 3 height 3
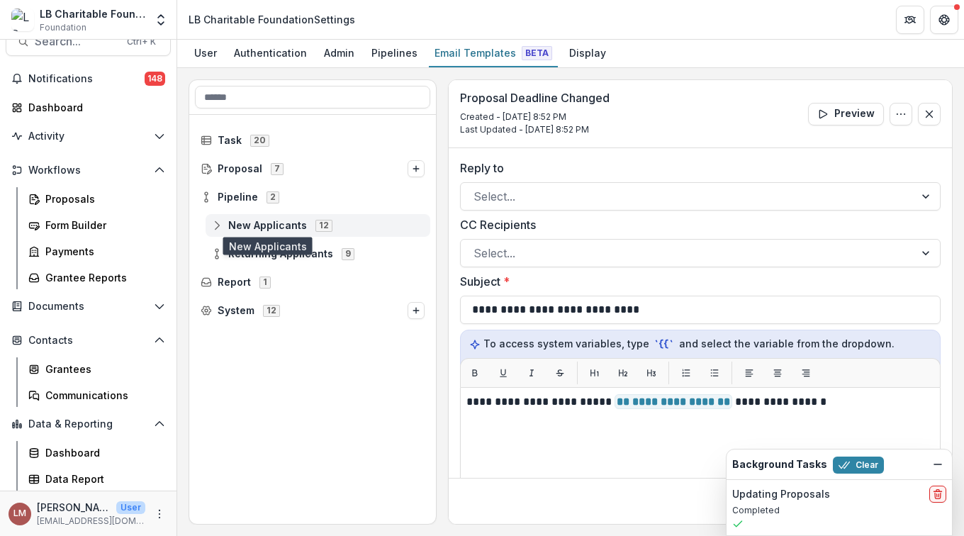
click at [240, 225] on span "New Applicants" at bounding box center [267, 226] width 79 height 12
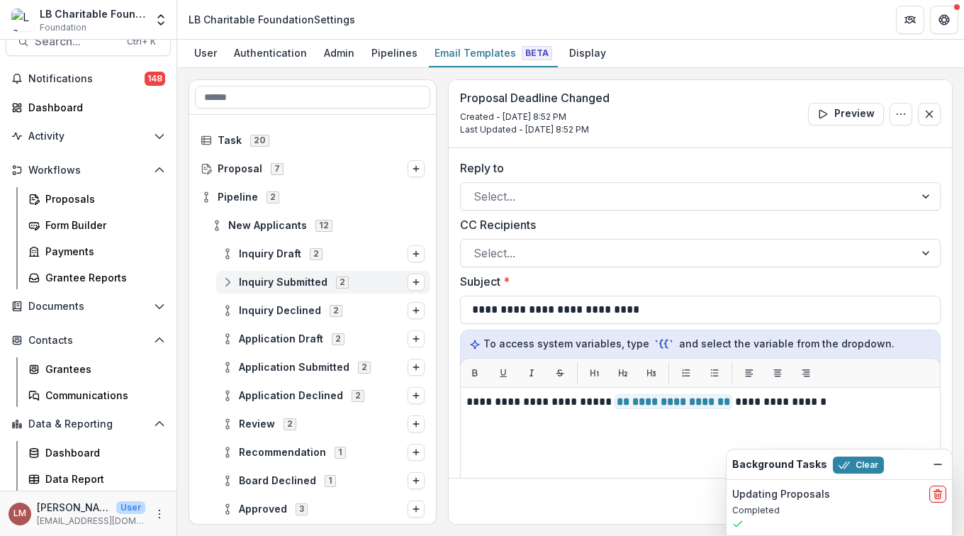
click at [230, 277] on icon at bounding box center [227, 281] width 11 height 11
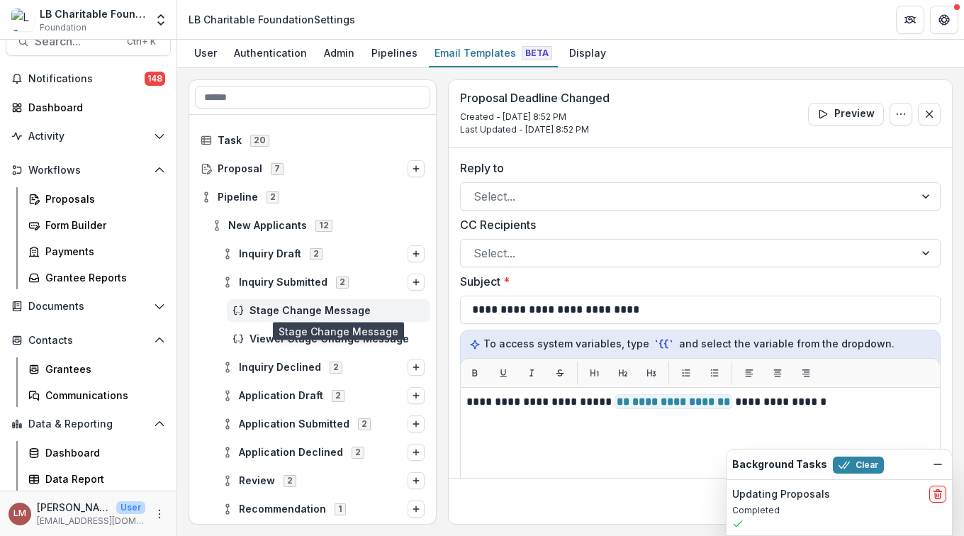
click at [276, 306] on span "Stage Change Message" at bounding box center [337, 311] width 175 height 12
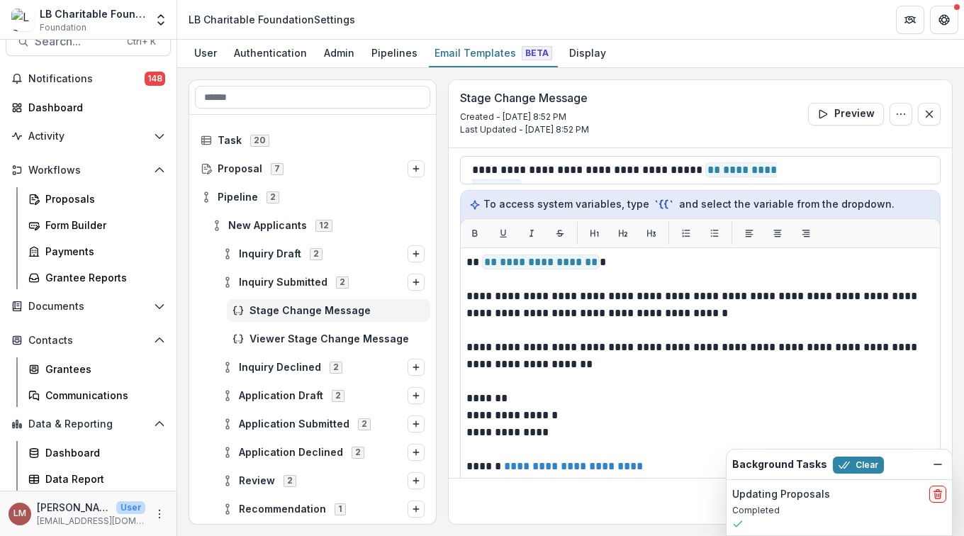
scroll to position [181, 0]
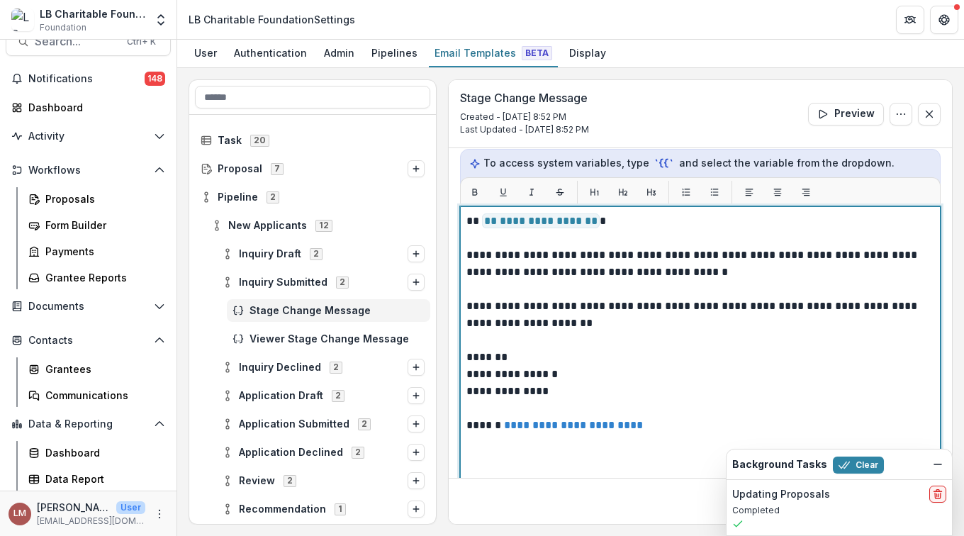
click at [466, 305] on p "**********" at bounding box center [698, 315] width 464 height 34
click at [467, 300] on p "**********" at bounding box center [698, 315] width 464 height 34
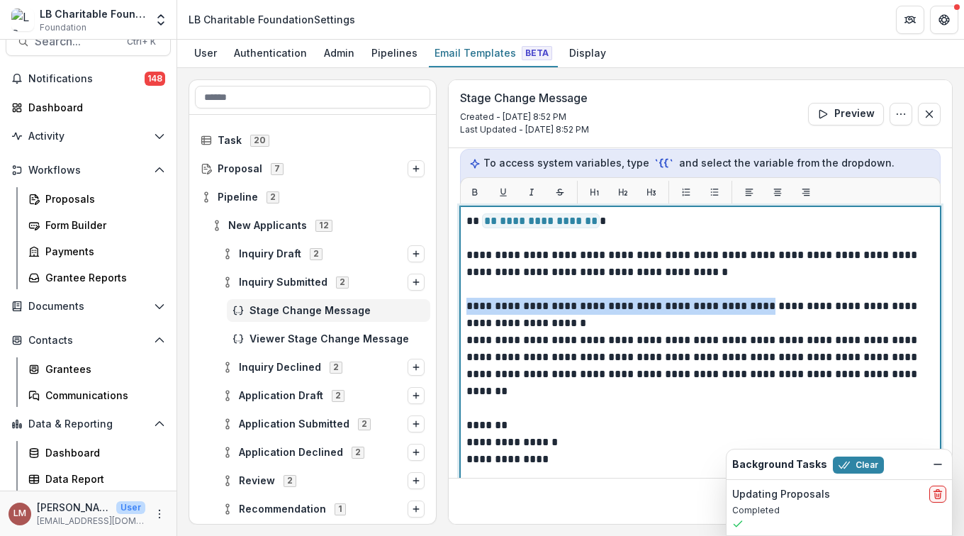
drag, startPoint x: 471, startPoint y: 304, endPoint x: 754, endPoint y: 306, distance: 282.9
click at [754, 306] on p "**********" at bounding box center [698, 315] width 464 height 34
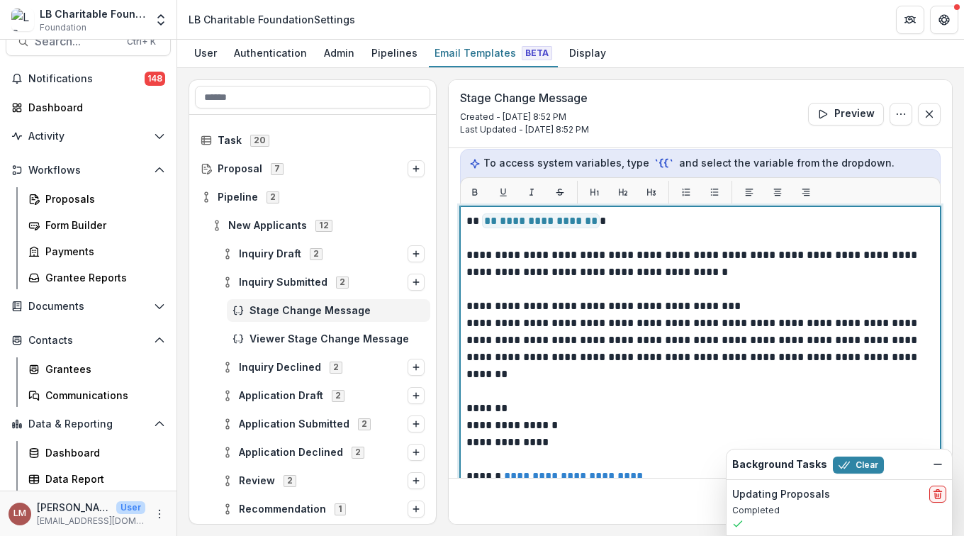
click at [468, 320] on p "**********" at bounding box center [698, 349] width 464 height 68
click at [622, 340] on p "**********" at bounding box center [698, 349] width 464 height 68
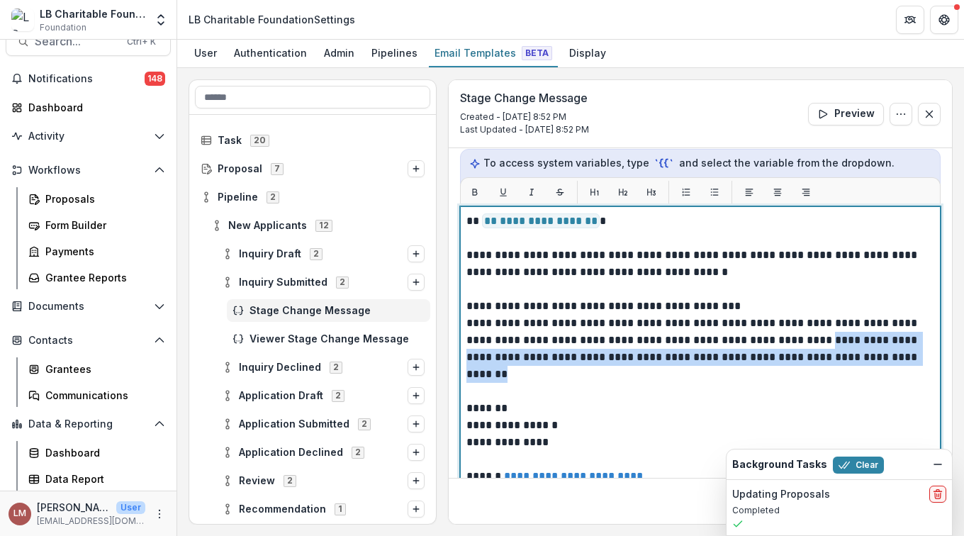
drag, startPoint x: 858, startPoint y: 335, endPoint x: 907, endPoint y: 373, distance: 61.7
click at [907, 373] on p "**********" at bounding box center [698, 349] width 464 height 68
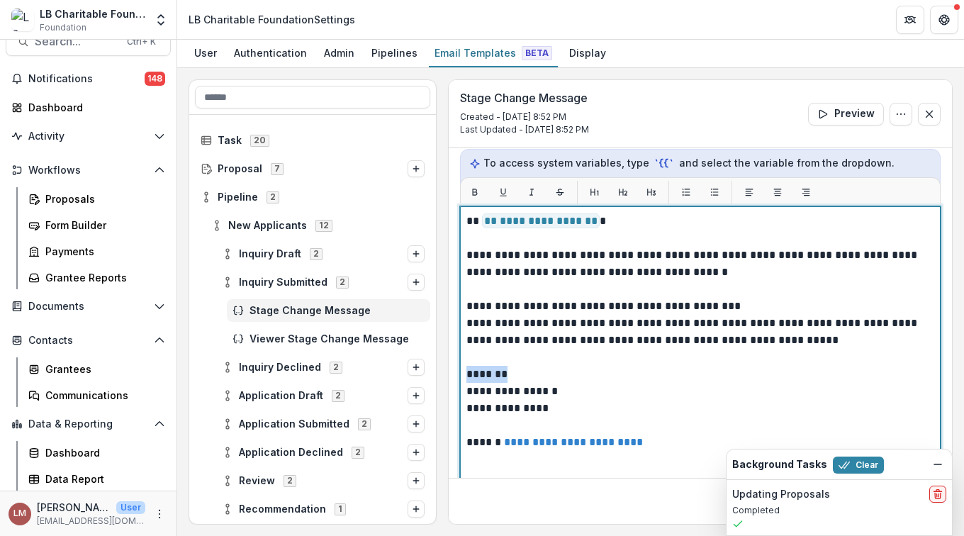
drag, startPoint x: 520, startPoint y: 374, endPoint x: 455, endPoint y: 366, distance: 65.8
click at [457, 367] on div "**********" at bounding box center [700, 295] width 503 height 657
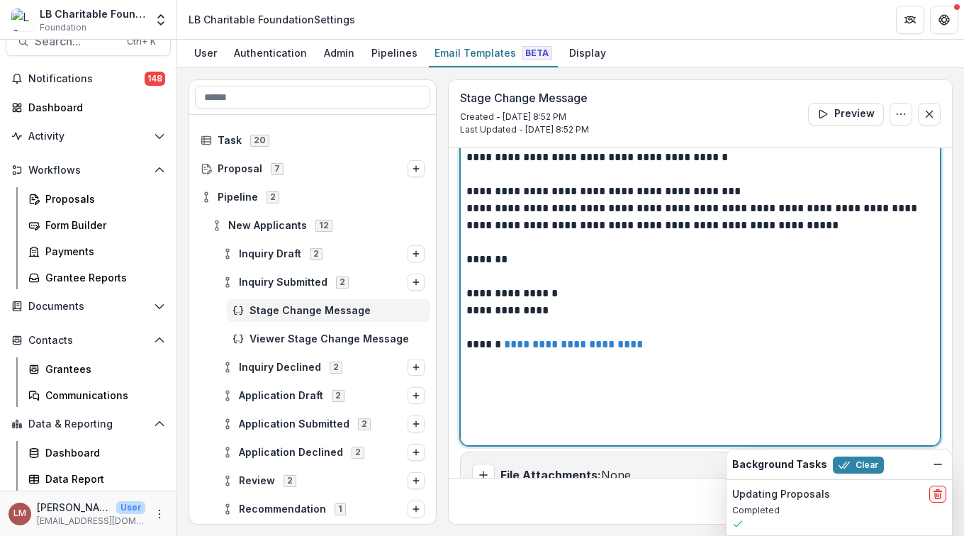
scroll to position [327, 0]
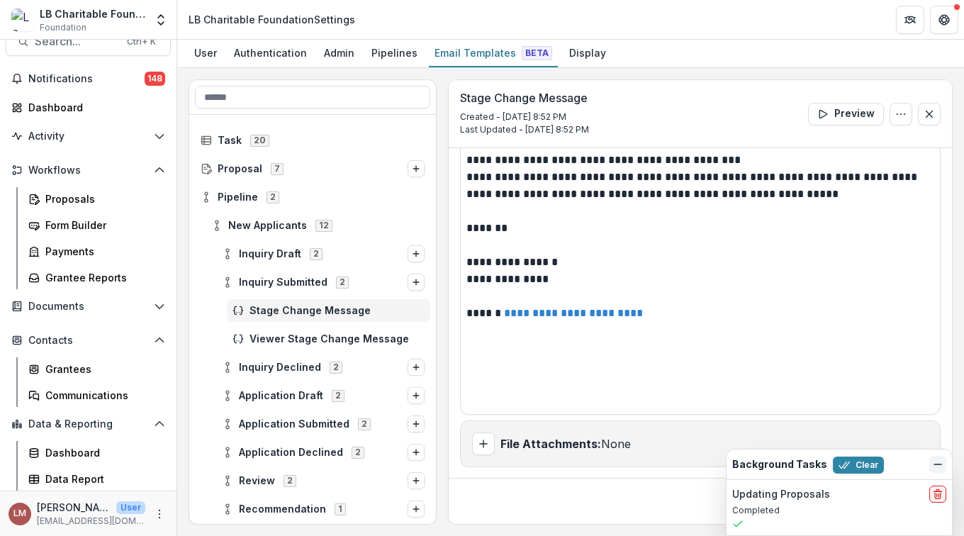
click at [941, 465] on icon "Dismiss" at bounding box center [937, 464] width 11 height 11
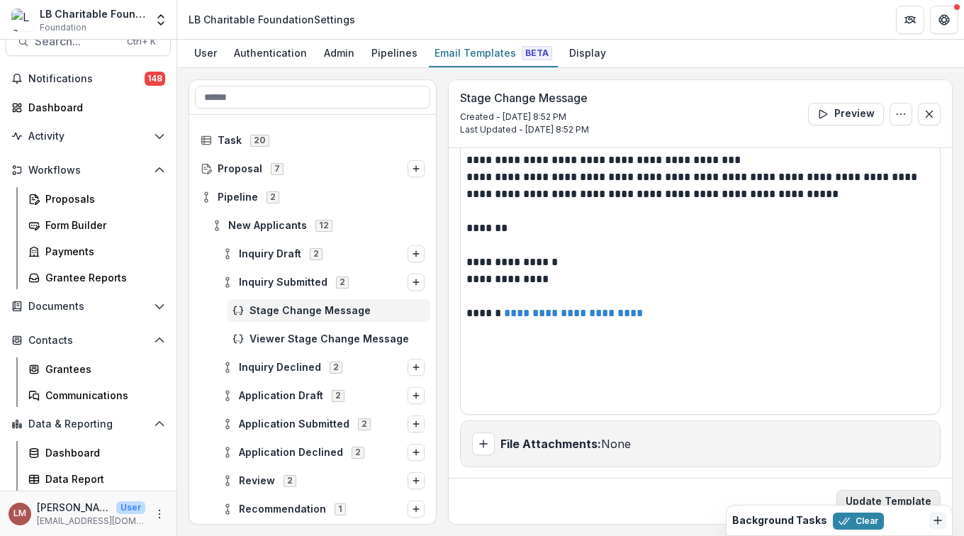
click at [902, 500] on button "Update Template" at bounding box center [889, 501] width 104 height 23
click at [276, 394] on span "Application Draft" at bounding box center [281, 396] width 84 height 12
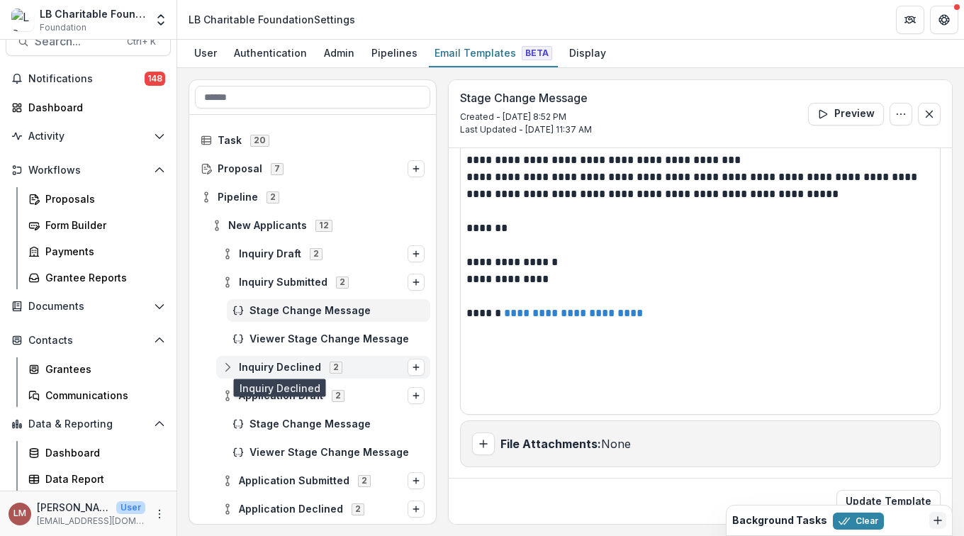
click at [266, 367] on span "Inquiry Declined" at bounding box center [280, 368] width 82 height 12
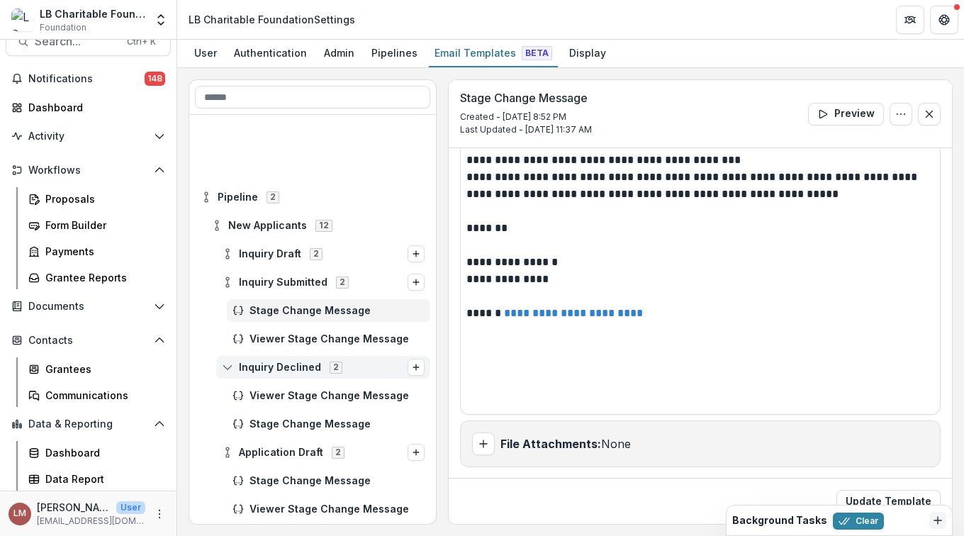
scroll to position [152, 0]
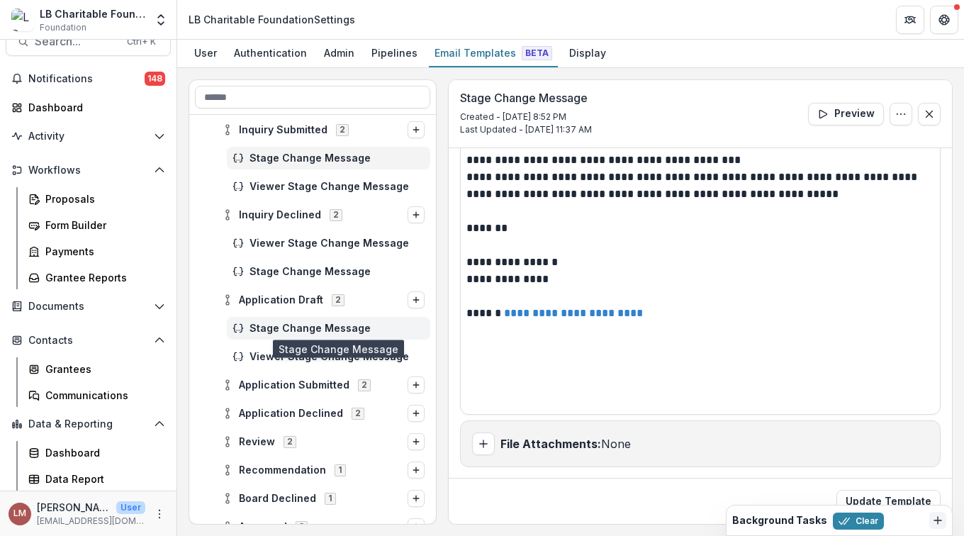
click at [303, 326] on span "Stage Change Message" at bounding box center [337, 329] width 175 height 12
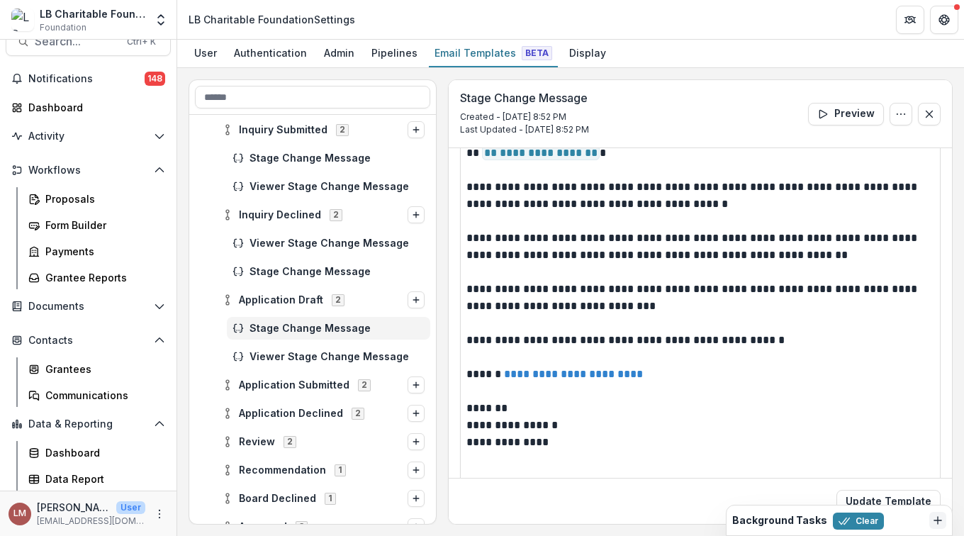
scroll to position [249, 0]
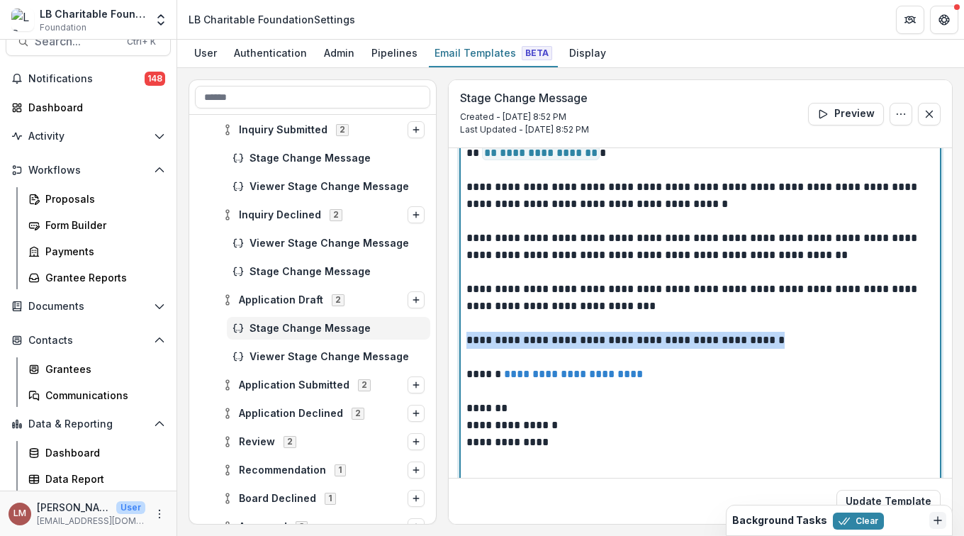
drag, startPoint x: 468, startPoint y: 338, endPoint x: 805, endPoint y: 339, distance: 337.4
click at [805, 339] on p "**********" at bounding box center [698, 340] width 464 height 17
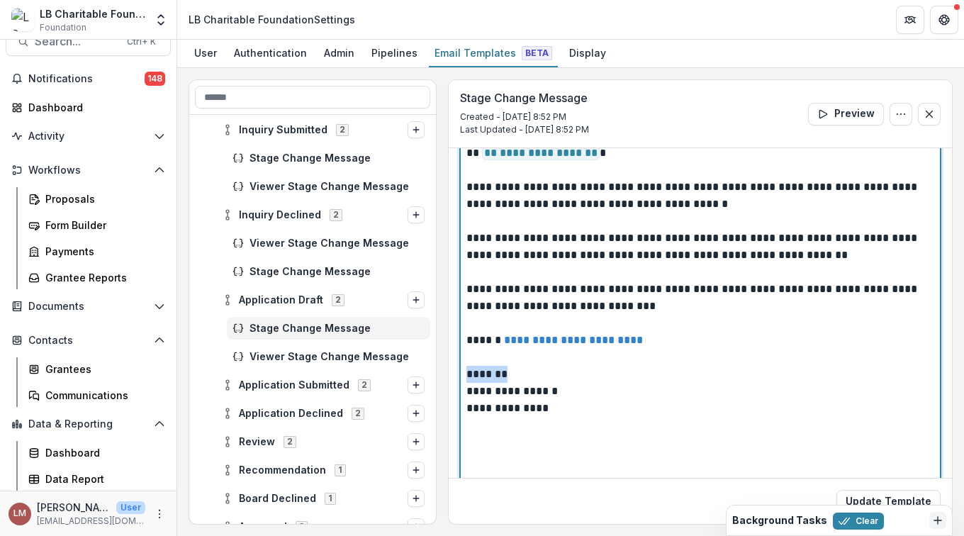
drag, startPoint x: 515, startPoint y: 376, endPoint x: 457, endPoint y: 369, distance: 57.9
click at [457, 369] on div "**********" at bounding box center [700, 227] width 503 height 657
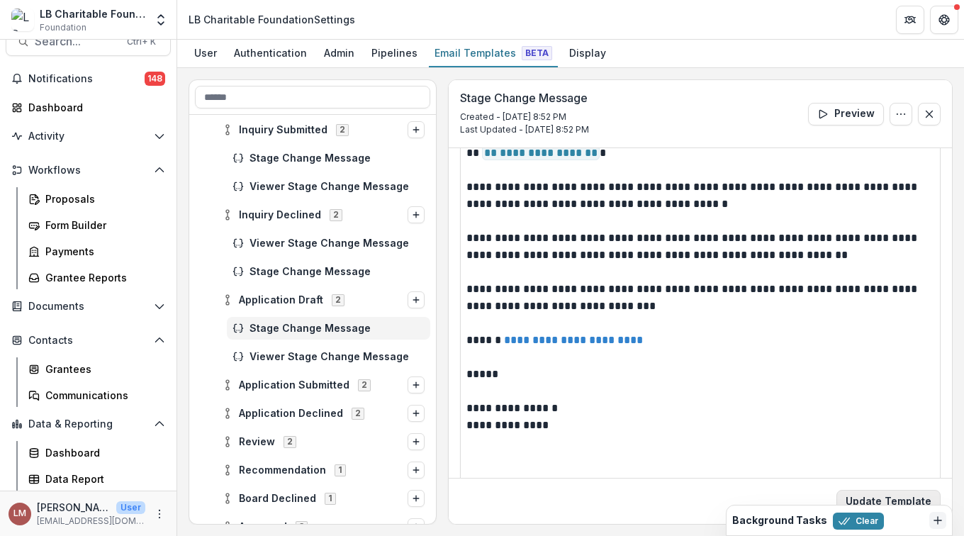
click at [908, 502] on button "Update Template" at bounding box center [889, 501] width 104 height 23
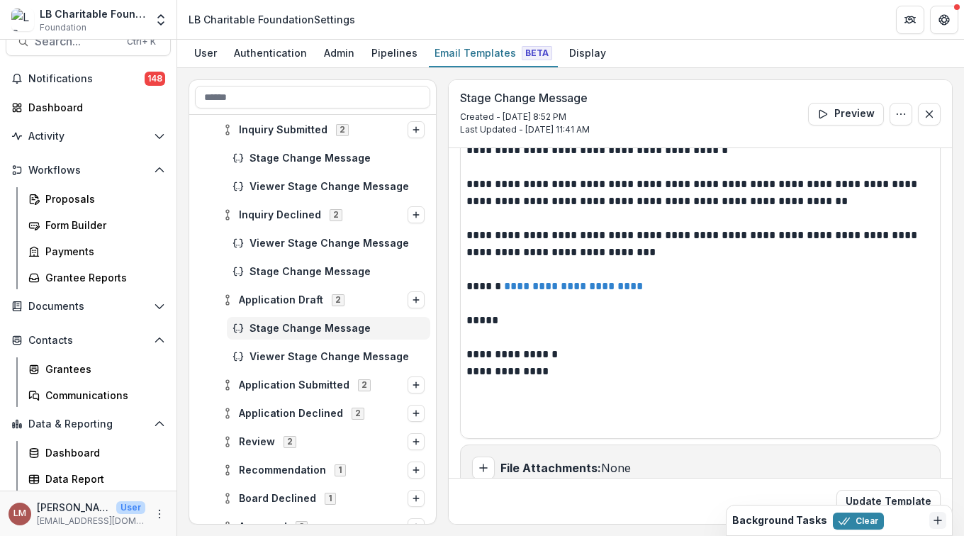
scroll to position [327, 0]
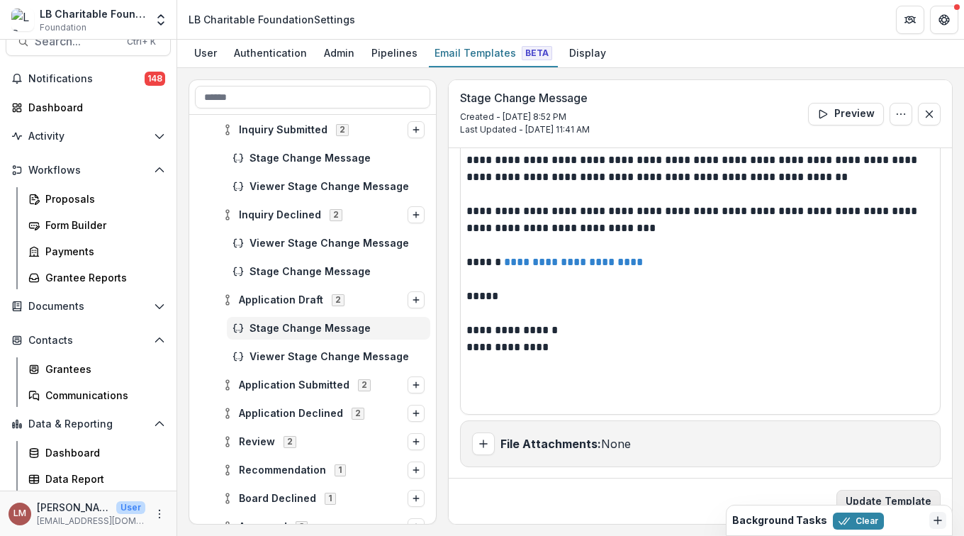
click at [891, 499] on button "Update Template" at bounding box center [889, 501] width 104 height 23
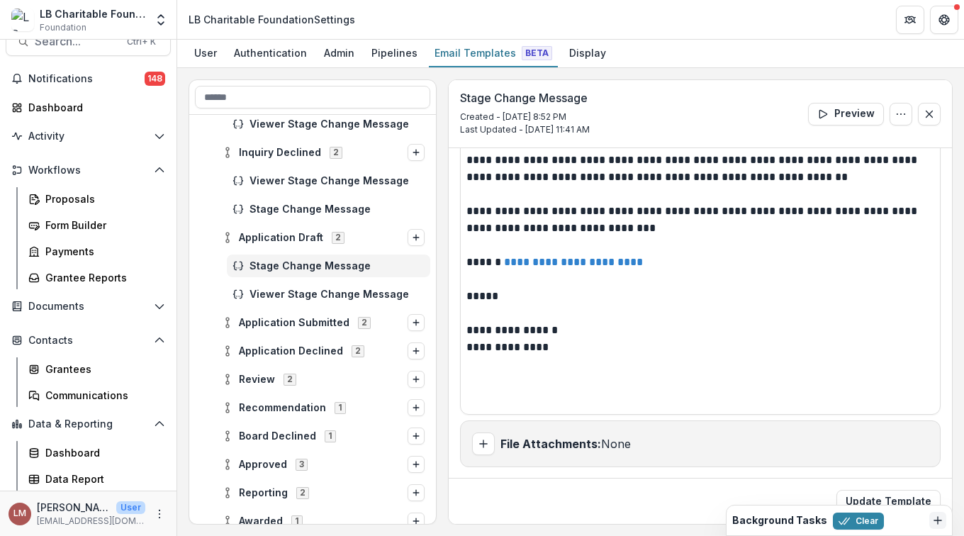
scroll to position [116, 0]
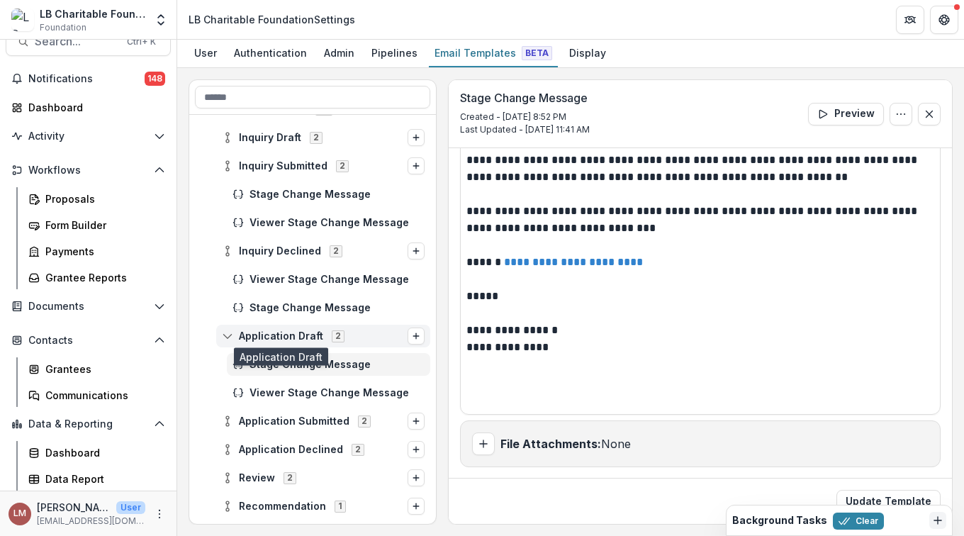
click at [293, 332] on span "Application Draft" at bounding box center [281, 336] width 84 height 12
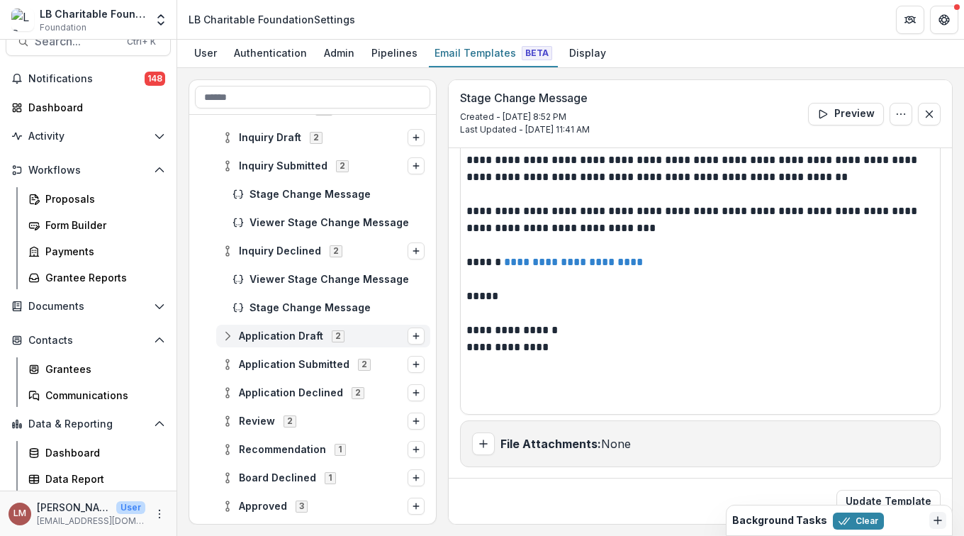
click at [226, 339] on circle at bounding box center [227, 339] width 3 height 3
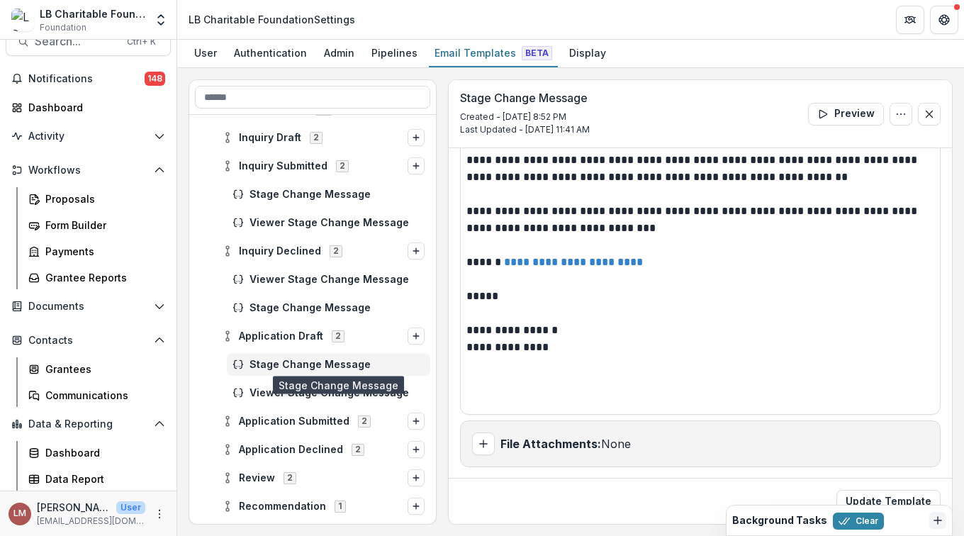
click at [302, 365] on span "Stage Change Message" at bounding box center [337, 365] width 175 height 12
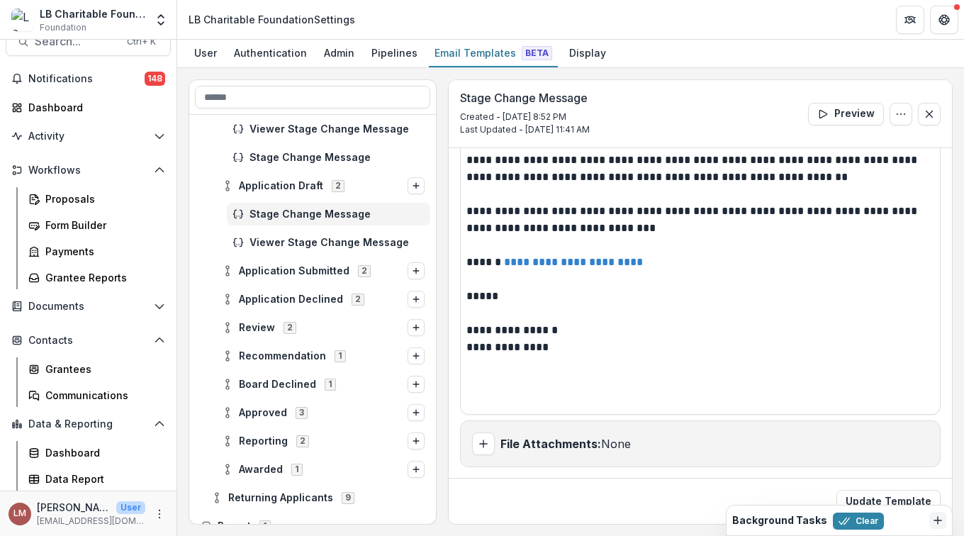
scroll to position [267, 0]
click at [286, 185] on span "Application Draft" at bounding box center [281, 186] width 84 height 12
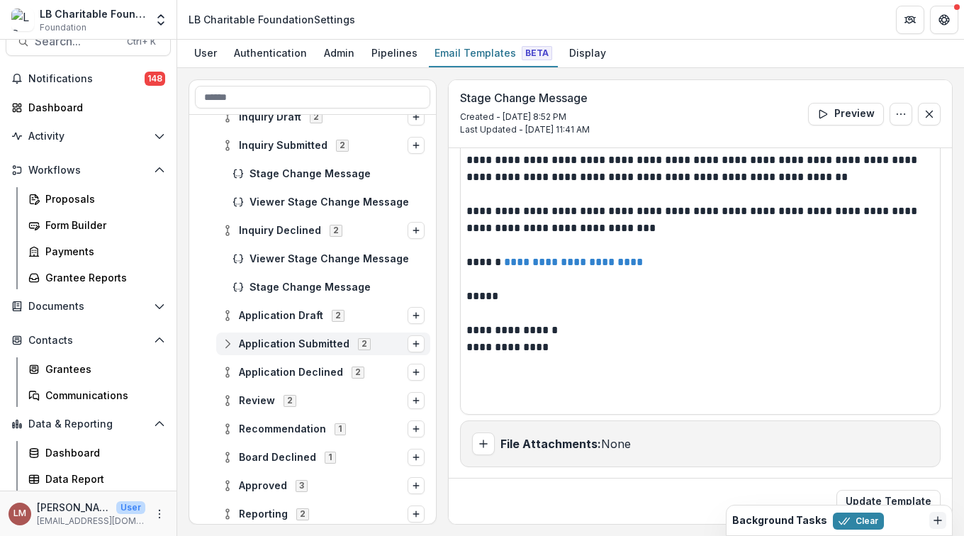
scroll to position [135, 0]
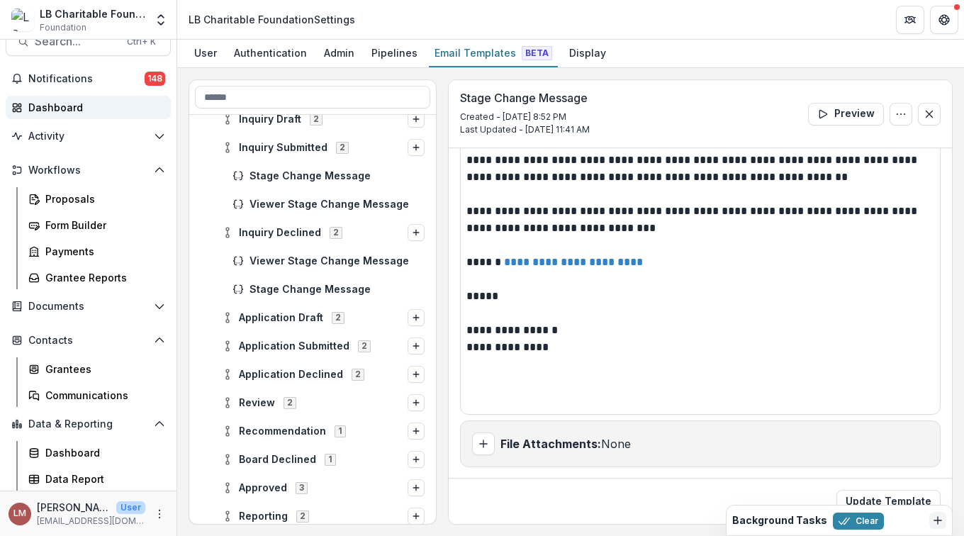
click at [75, 105] on div "Dashboard" at bounding box center [93, 107] width 131 height 15
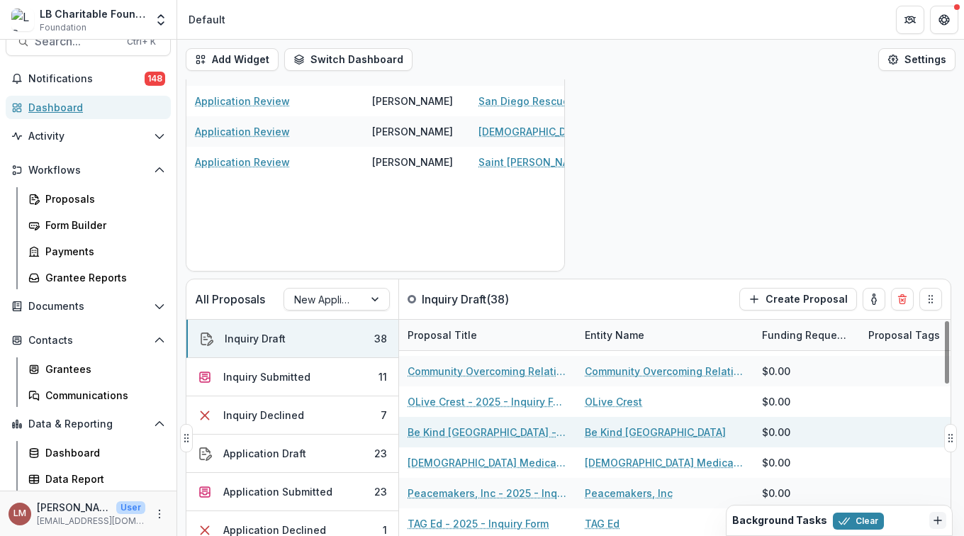
scroll to position [243, 0]
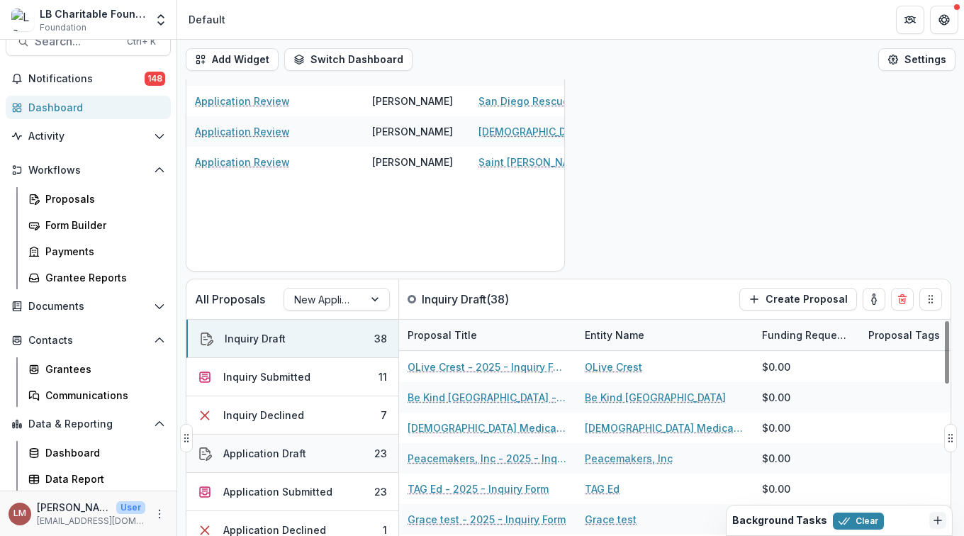
click at [296, 449] on div "Application Draft" at bounding box center [264, 453] width 83 height 15
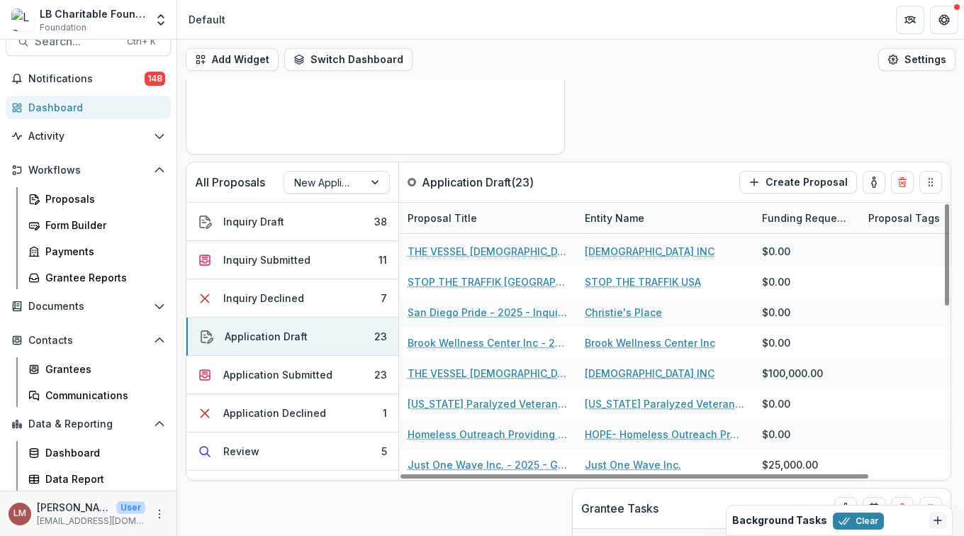
scroll to position [262, 0]
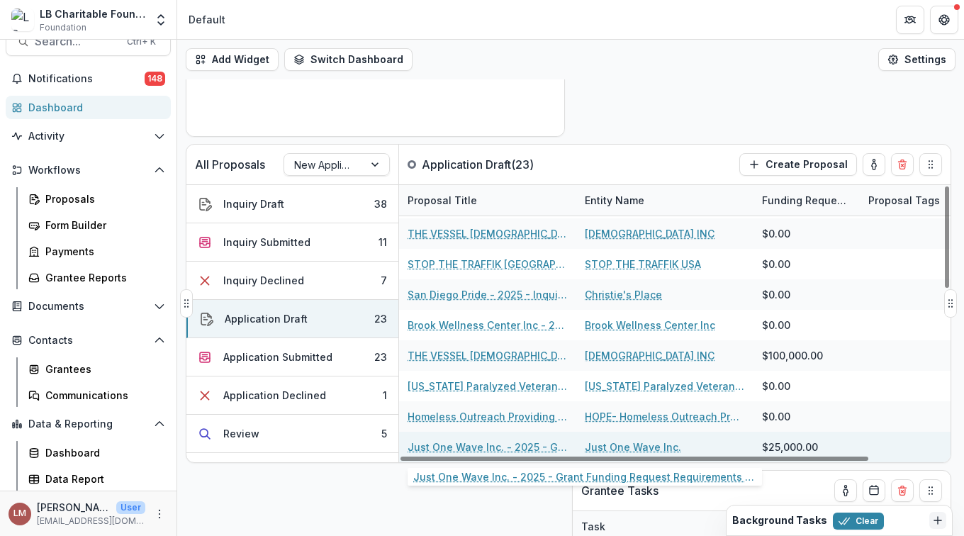
click at [449, 450] on link "Just One Wave Inc. - 2025 - Grant Funding Request Requirements and Questionnair…" at bounding box center [488, 447] width 160 height 15
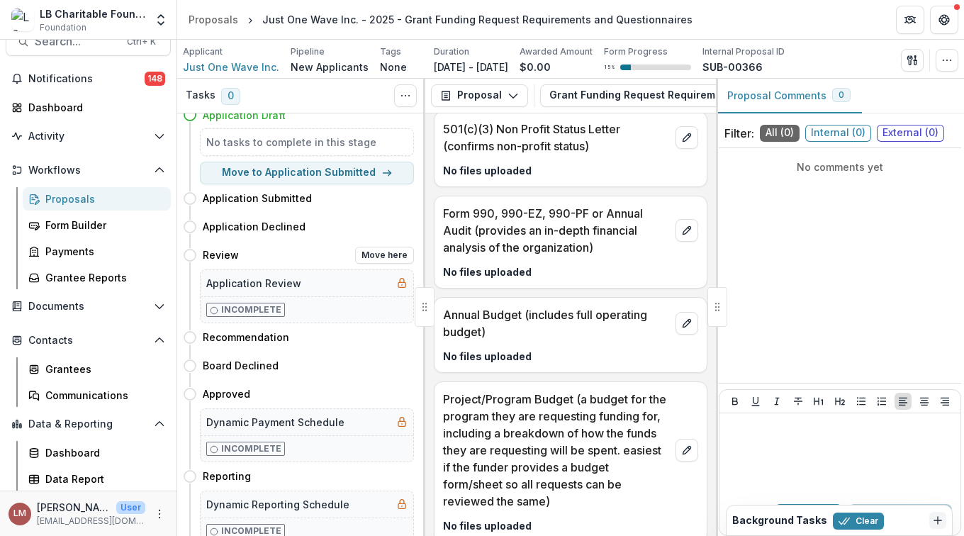
scroll to position [52, 0]
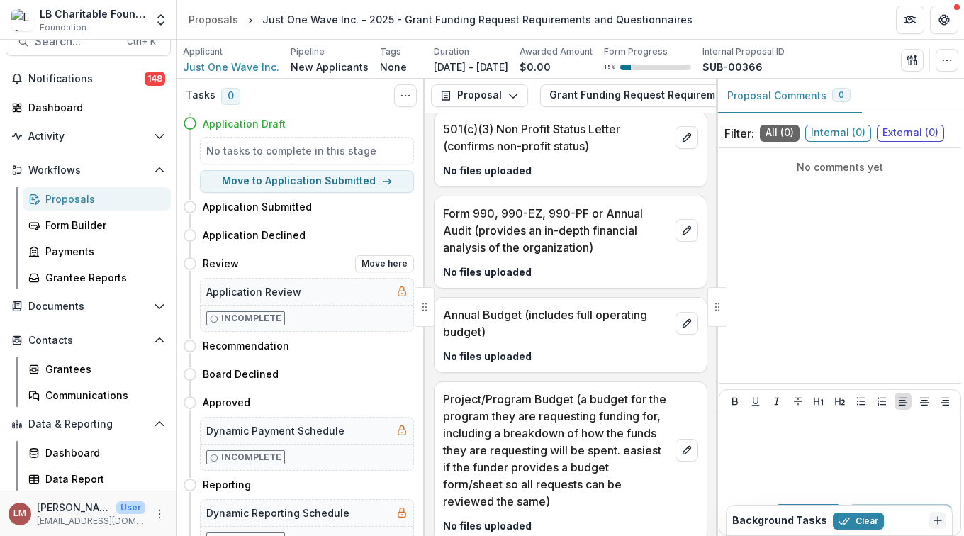
click at [215, 322] on circle at bounding box center [214, 318] width 7 height 7
click at [213, 318] on icon at bounding box center [214, 319] width 9 height 9
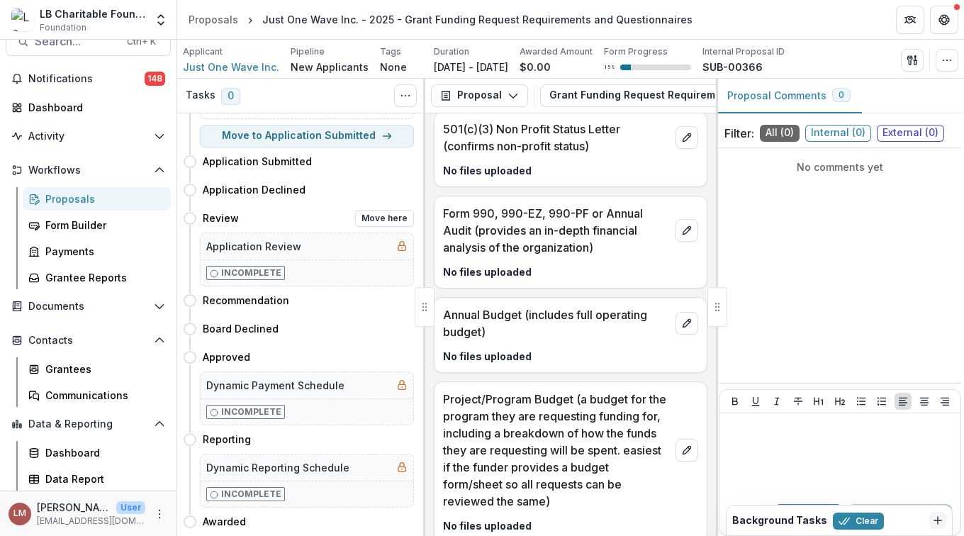
scroll to position [0, 0]
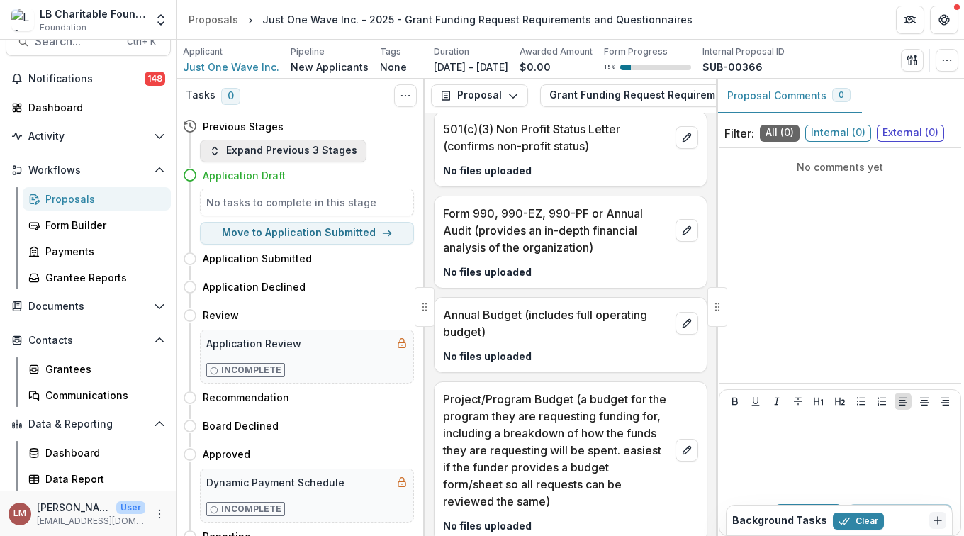
click at [216, 152] on polyline "button" at bounding box center [215, 153] width 4 height 2
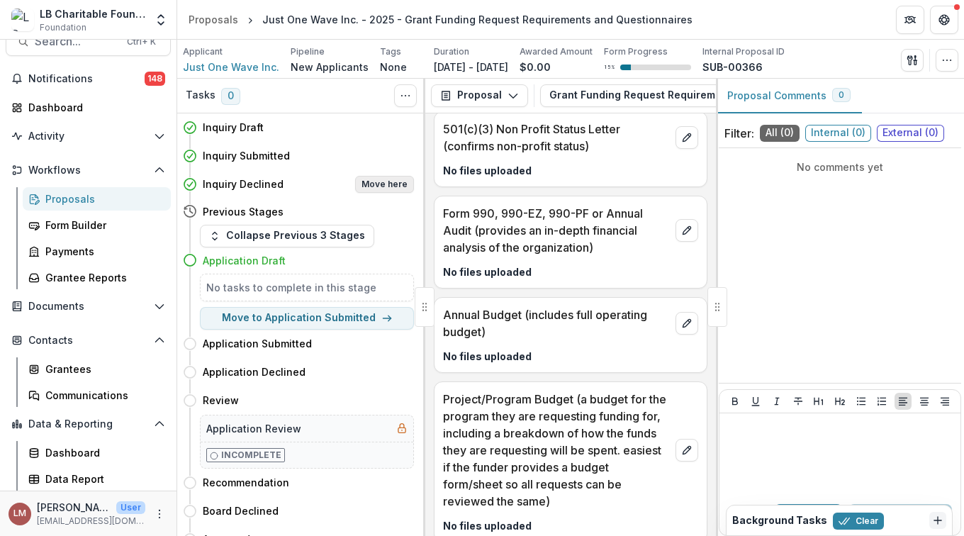
click at [377, 184] on button "Move here" at bounding box center [384, 184] width 59 height 17
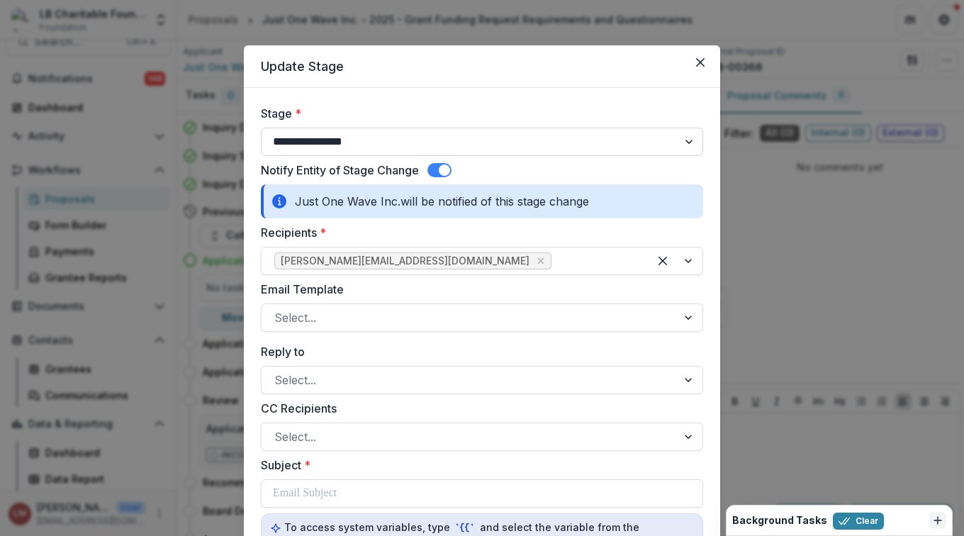
click at [688, 144] on select "**********" at bounding box center [482, 142] width 442 height 28
select select "**********"
click at [261, 128] on select "**********" at bounding box center [482, 142] width 442 height 28
click at [688, 316] on div at bounding box center [690, 317] width 26 height 27
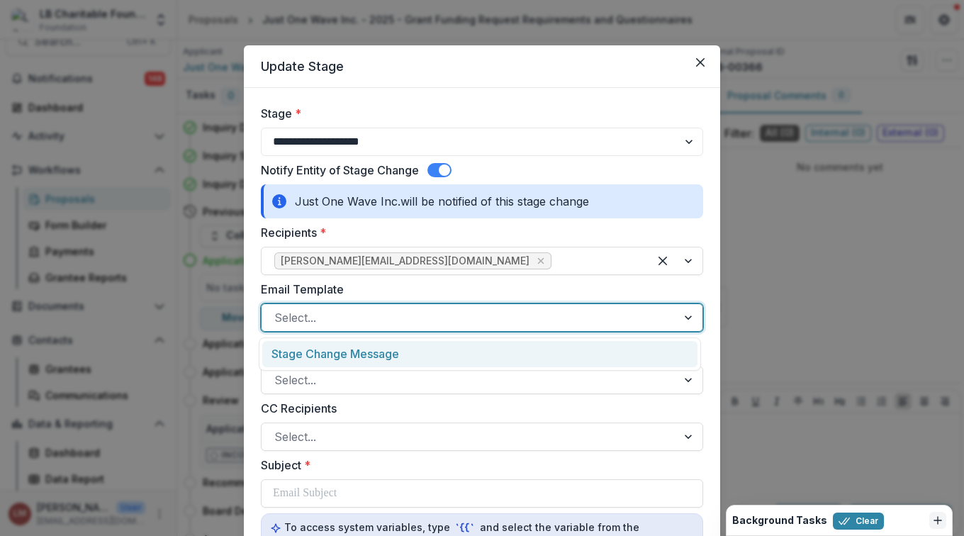
click at [383, 356] on div "Stage Change Message" at bounding box center [479, 354] width 435 height 26
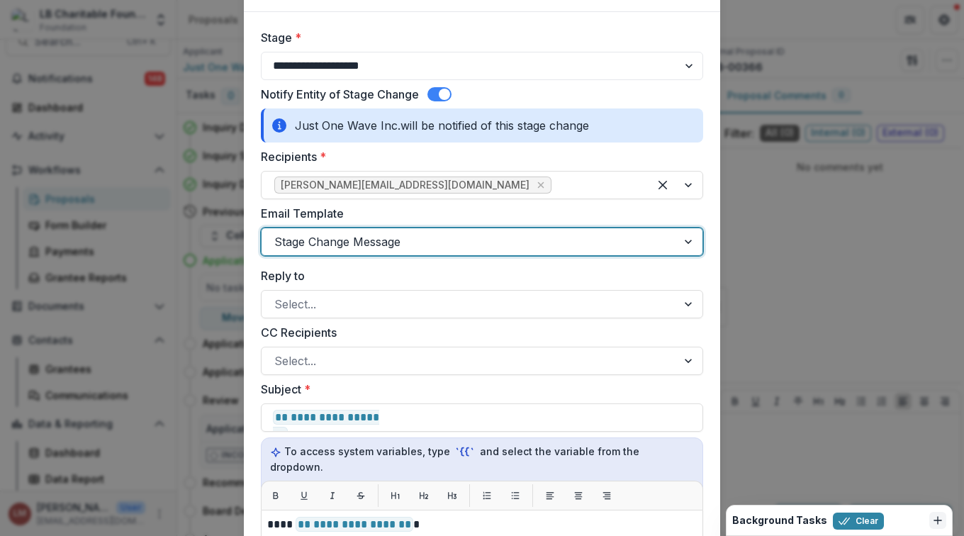
scroll to position [82, 0]
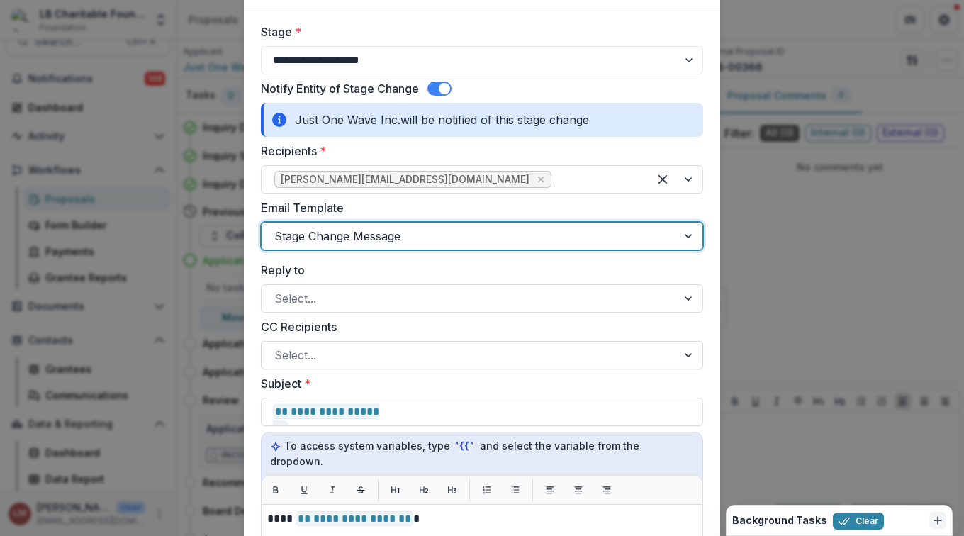
click at [691, 358] on div at bounding box center [690, 355] width 26 height 27
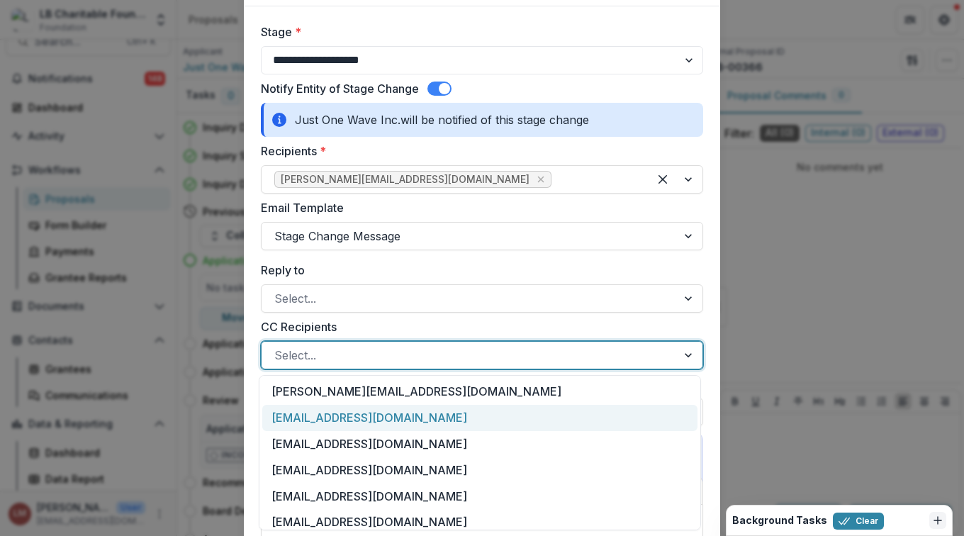
click at [310, 414] on div "[EMAIL_ADDRESS][DOMAIN_NAME]" at bounding box center [479, 418] width 435 height 26
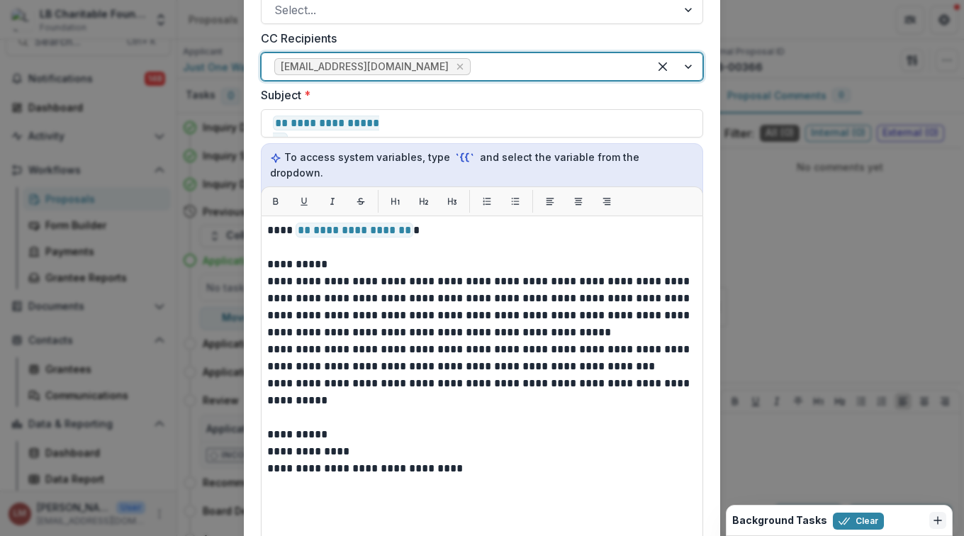
scroll to position [376, 0]
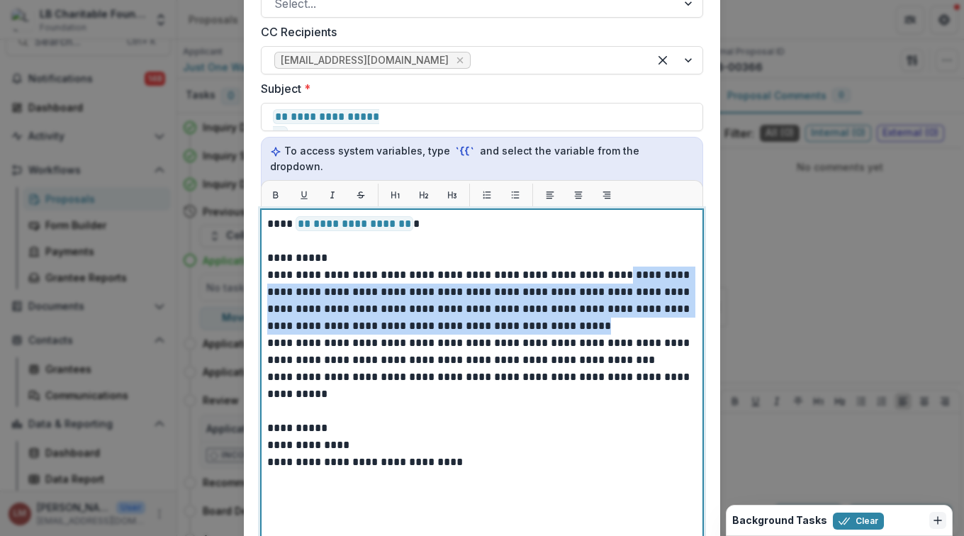
drag, startPoint x: 606, startPoint y: 257, endPoint x: 652, endPoint y: 309, distance: 69.8
click at [652, 309] on p "**********" at bounding box center [482, 301] width 430 height 68
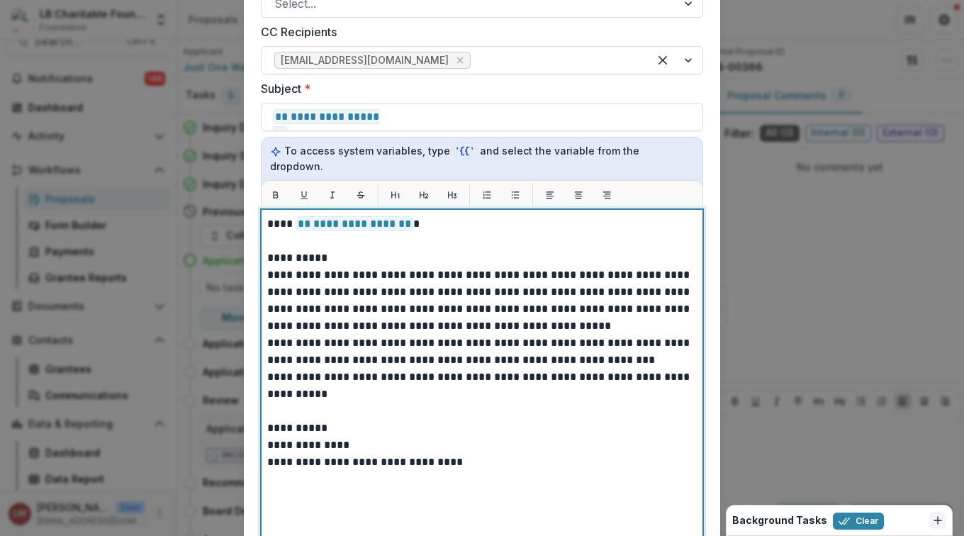
click at [514, 369] on p "**********" at bounding box center [482, 394] width 430 height 51
click at [347, 250] on p "**********" at bounding box center [482, 258] width 430 height 17
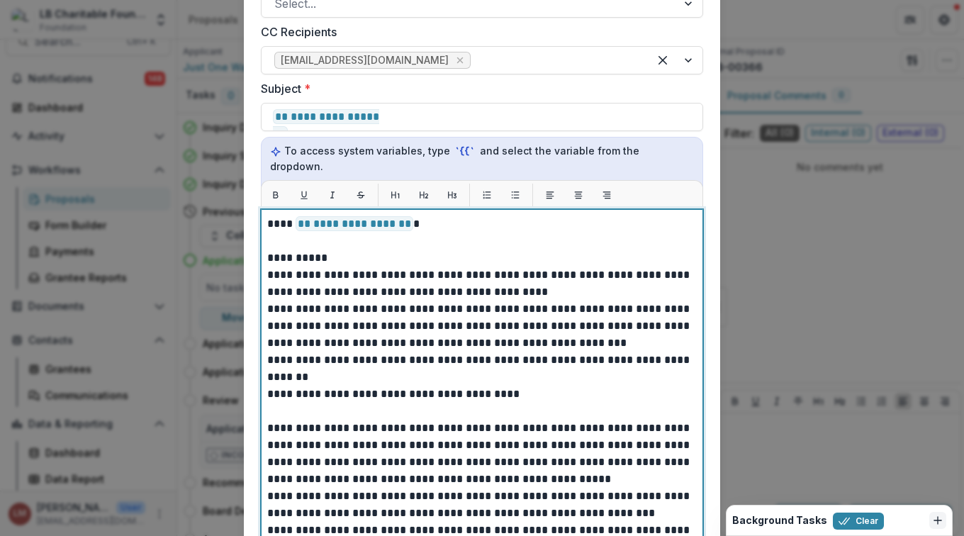
click at [267, 267] on p "**********" at bounding box center [479, 284] width 425 height 34
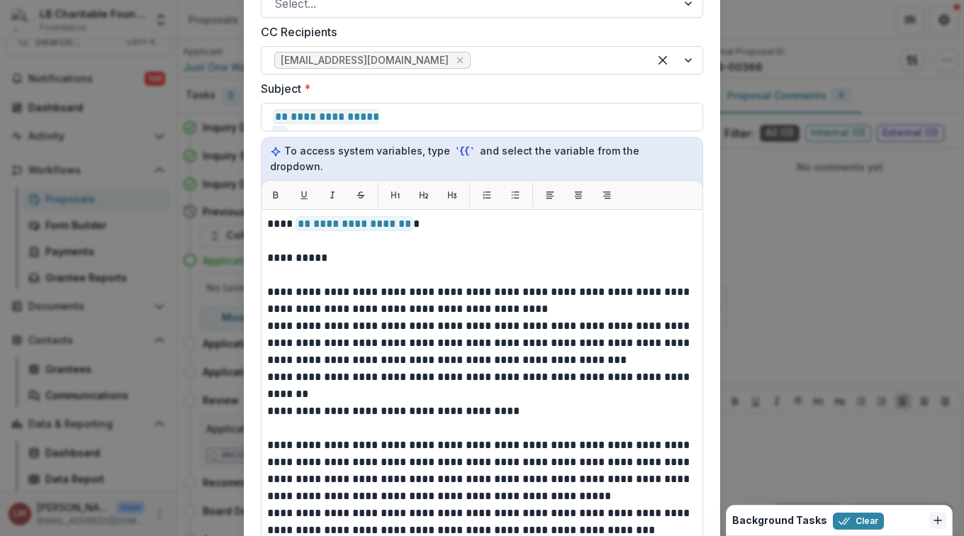
drag, startPoint x: 264, startPoint y: 426, endPoint x: 347, endPoint y: 456, distance: 88.8
click at [396, 469] on div "**********" at bounding box center [482, 386] width 442 height 354
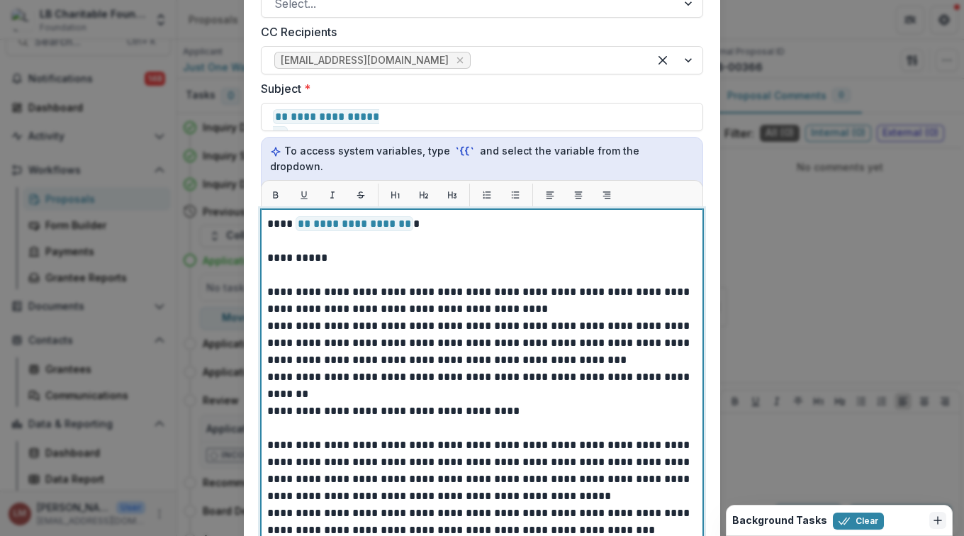
click at [371, 454] on p "**********" at bounding box center [479, 471] width 425 height 68
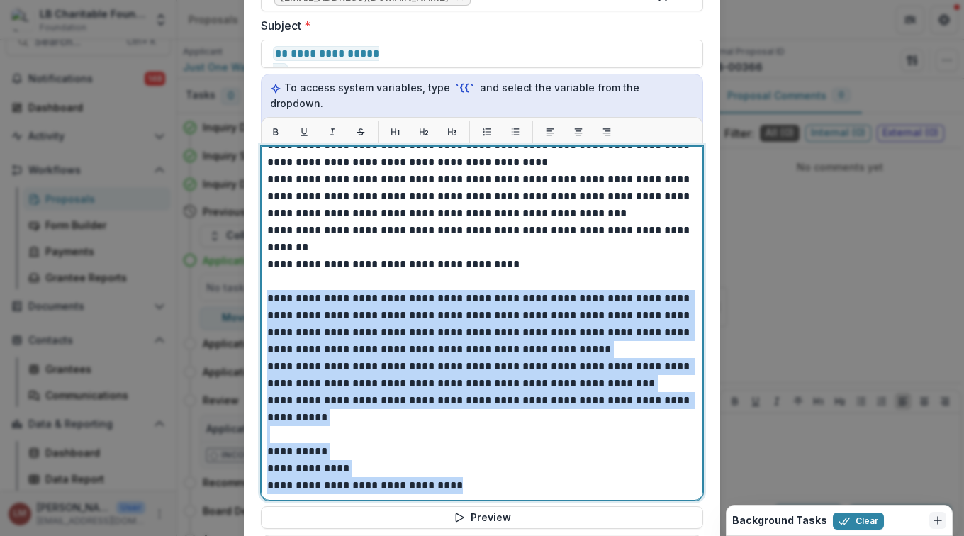
scroll to position [588, 0]
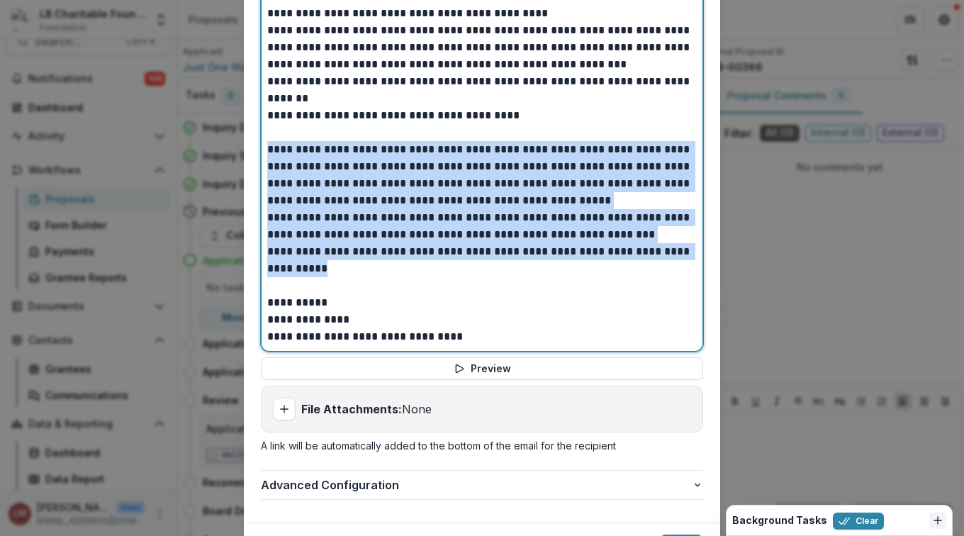
drag, startPoint x: 265, startPoint y: 427, endPoint x: 454, endPoint y: 261, distance: 251.6
click at [454, 261] on div "**********" at bounding box center [482, 132] width 430 height 425
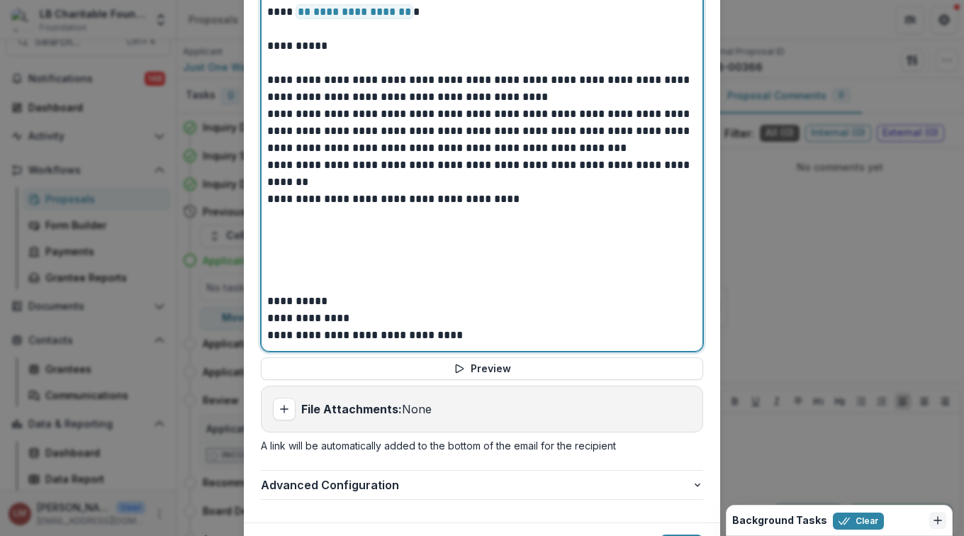
scroll to position [651, 0]
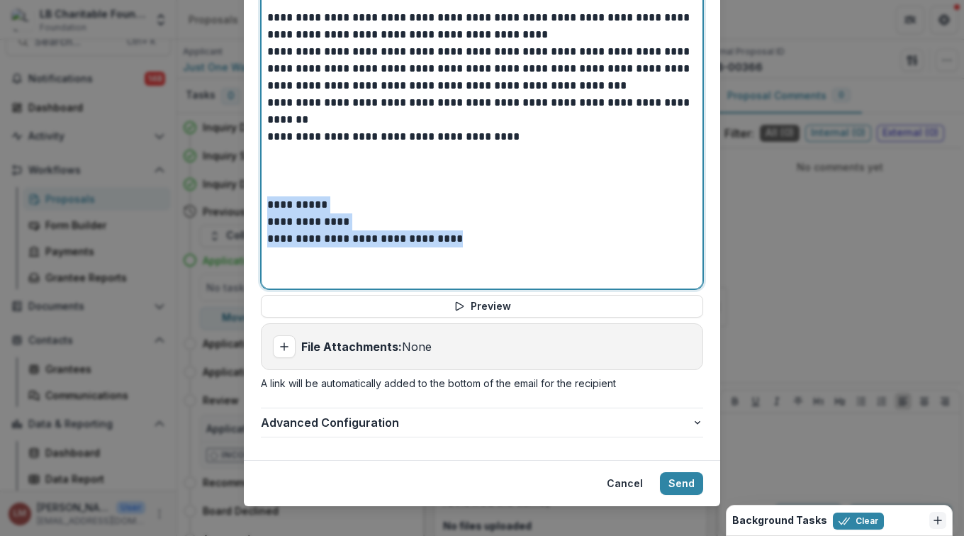
drag, startPoint x: 267, startPoint y: 189, endPoint x: 491, endPoint y: 225, distance: 226.9
click at [491, 225] on div "**********" at bounding box center [482, 112] width 430 height 342
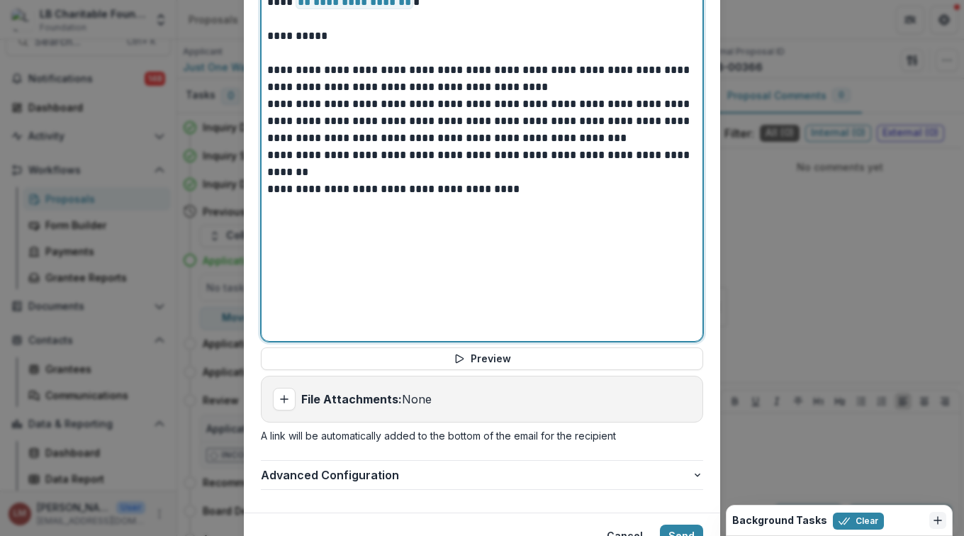
scroll to position [566, 0]
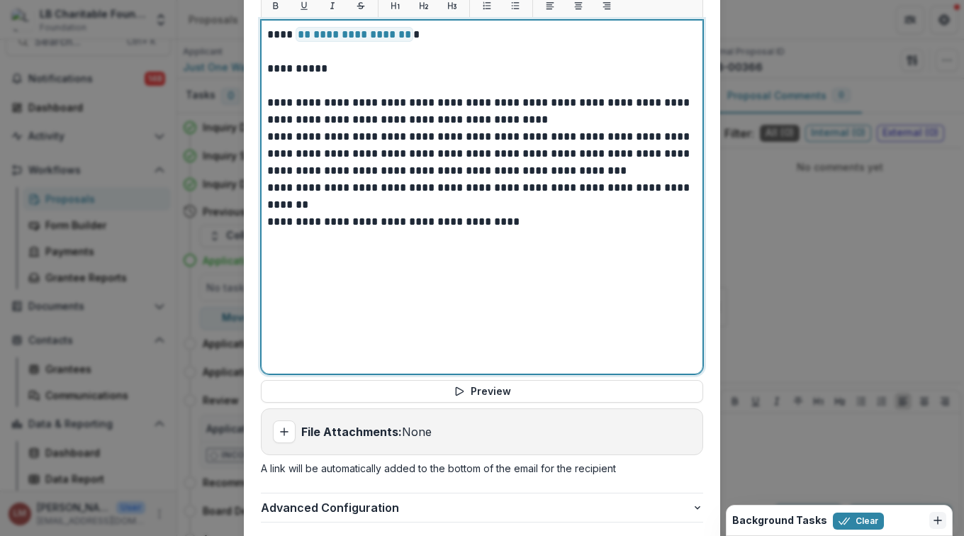
click at [267, 128] on p "**********" at bounding box center [482, 153] width 430 height 51
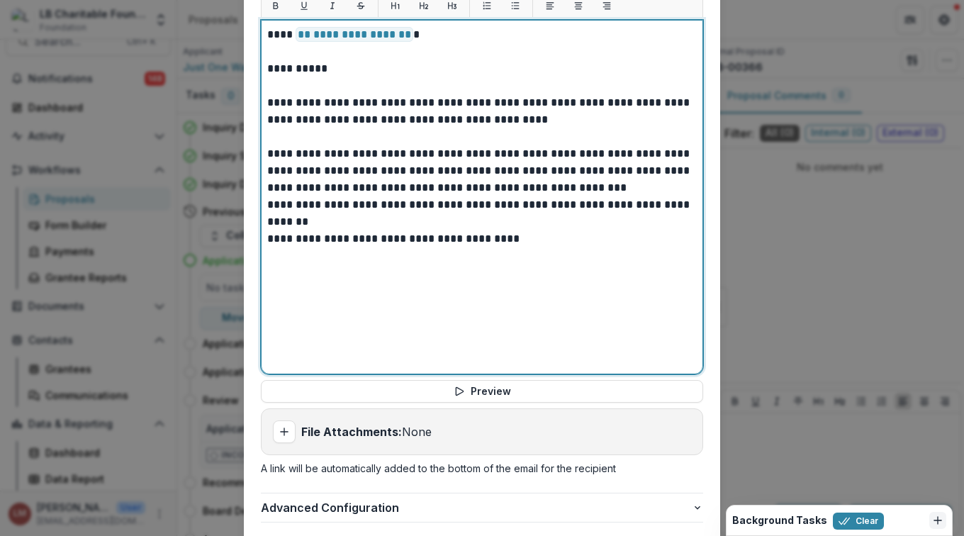
drag, startPoint x: 266, startPoint y: 222, endPoint x: 305, endPoint y: 242, distance: 44.1
click at [267, 230] on p "**********" at bounding box center [482, 238] width 430 height 17
click at [267, 196] on p "**********" at bounding box center [482, 213] width 430 height 34
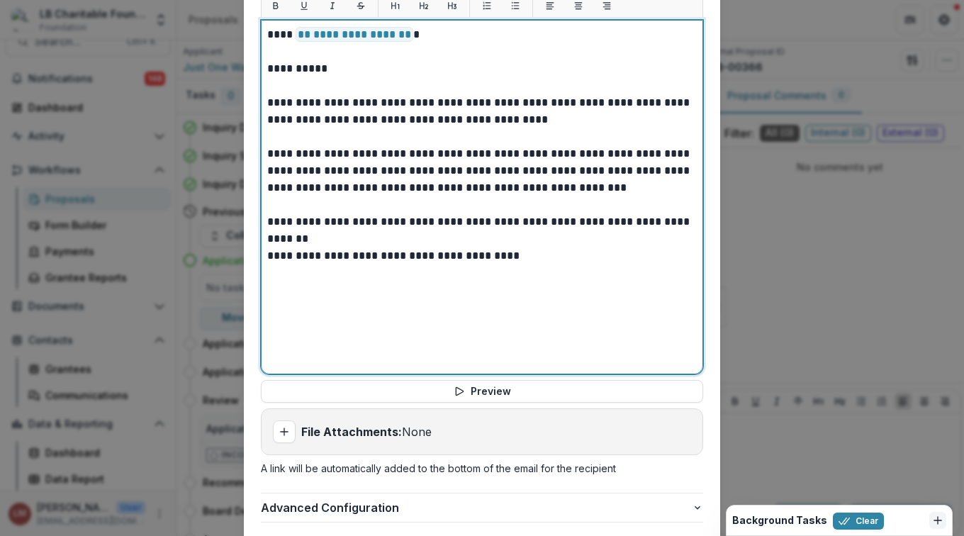
click at [379, 224] on p "**********" at bounding box center [482, 230] width 430 height 34
click at [267, 247] on p "**********" at bounding box center [482, 255] width 430 height 17
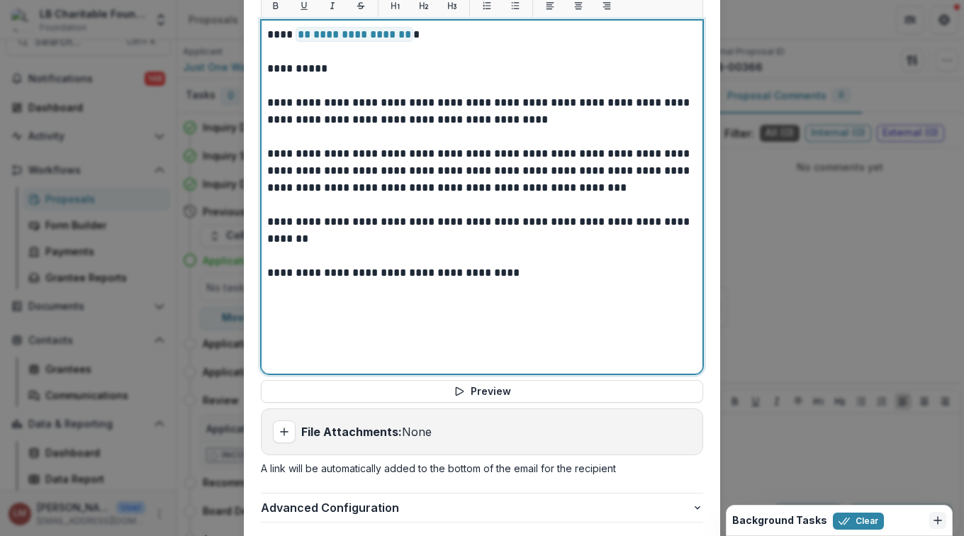
click at [503, 264] on p "**********" at bounding box center [482, 272] width 430 height 17
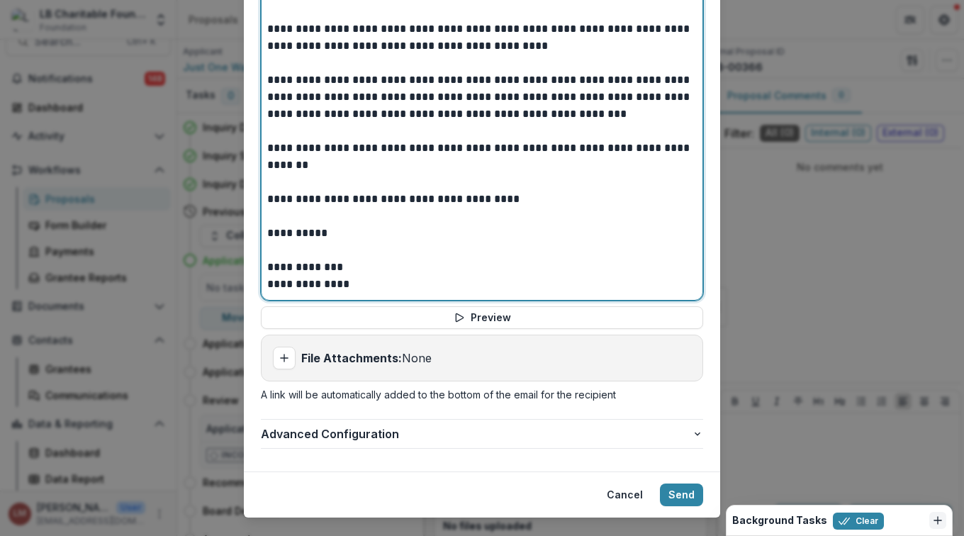
scroll to position [651, 0]
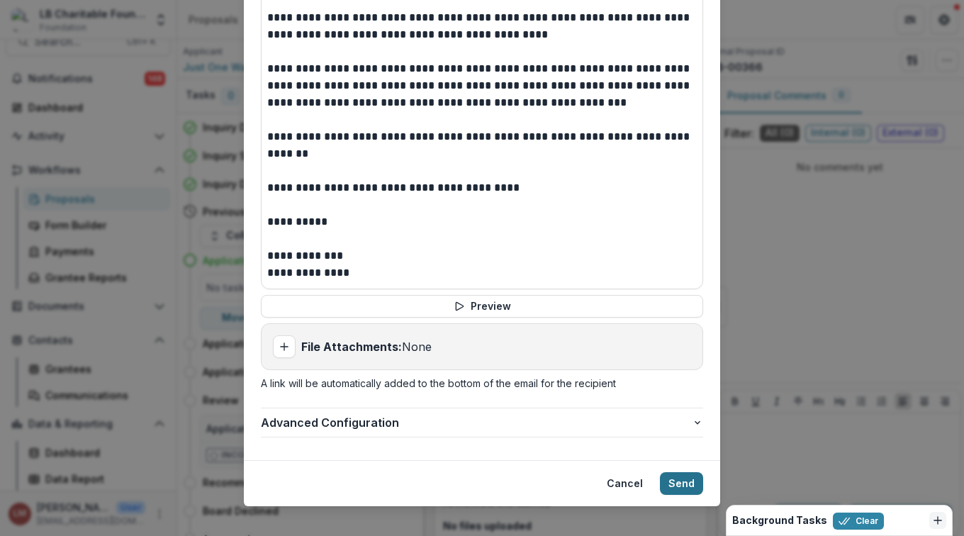
click at [683, 472] on button "Send" at bounding box center [681, 483] width 43 height 23
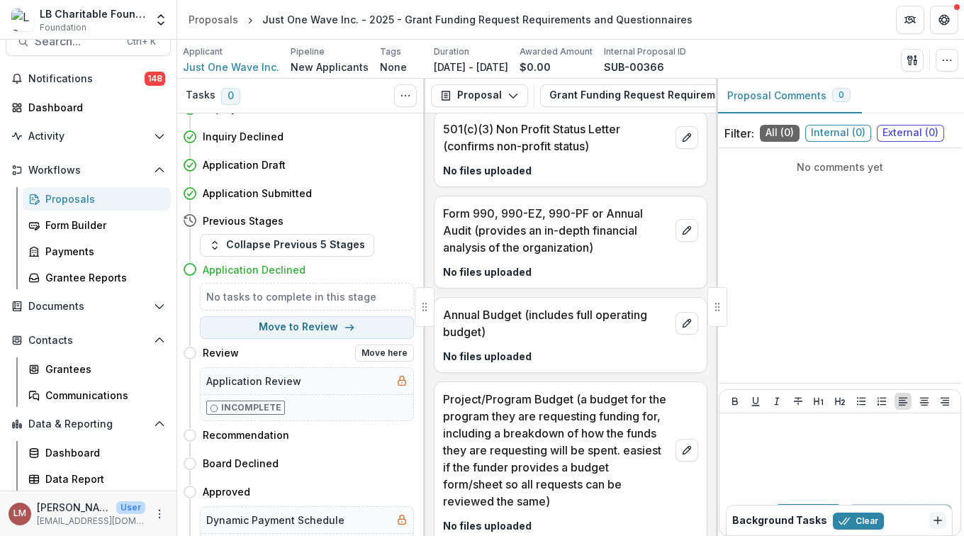
scroll to position [46, 0]
click at [62, 104] on div "Dashboard" at bounding box center [93, 107] width 131 height 15
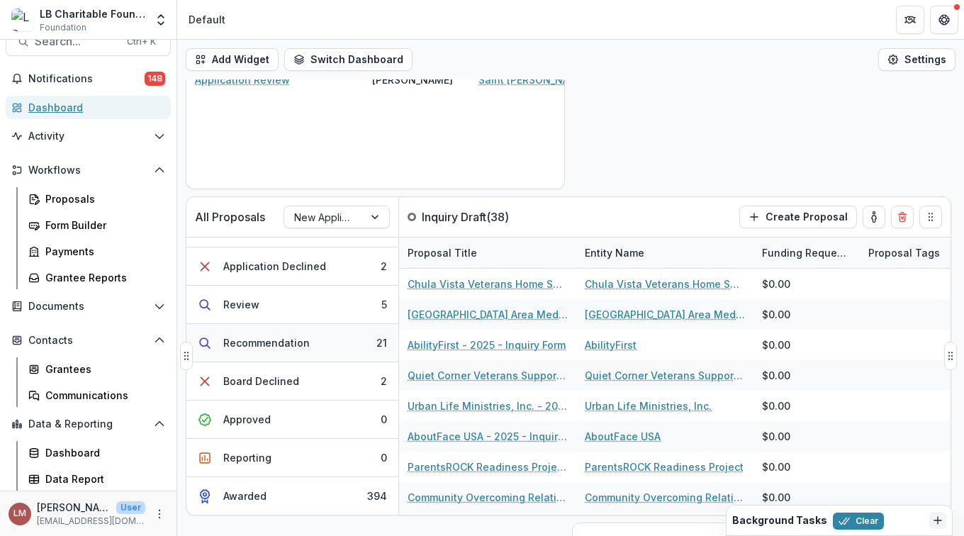
scroll to position [217, 0]
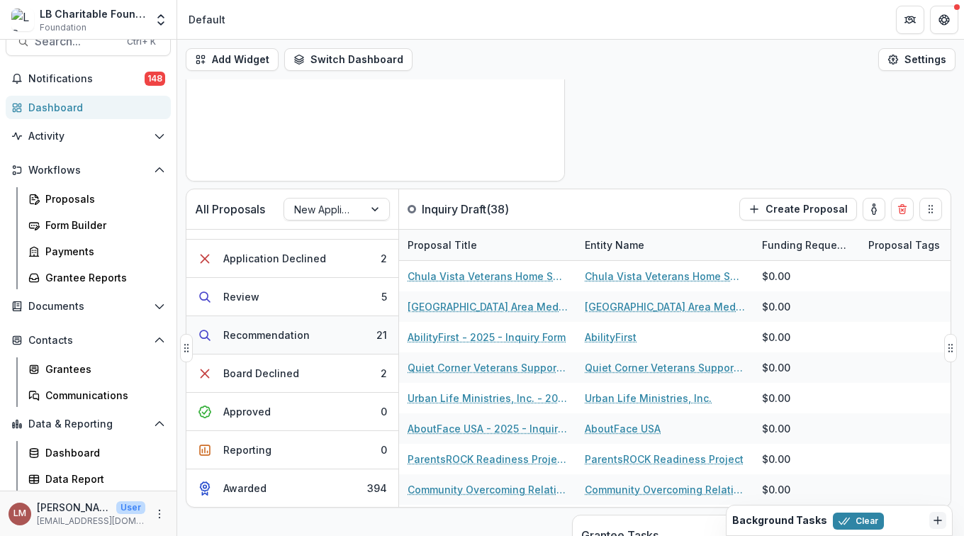
click at [272, 336] on div "Recommendation" at bounding box center [266, 335] width 86 height 15
